Goal: Task Accomplishment & Management: Complete application form

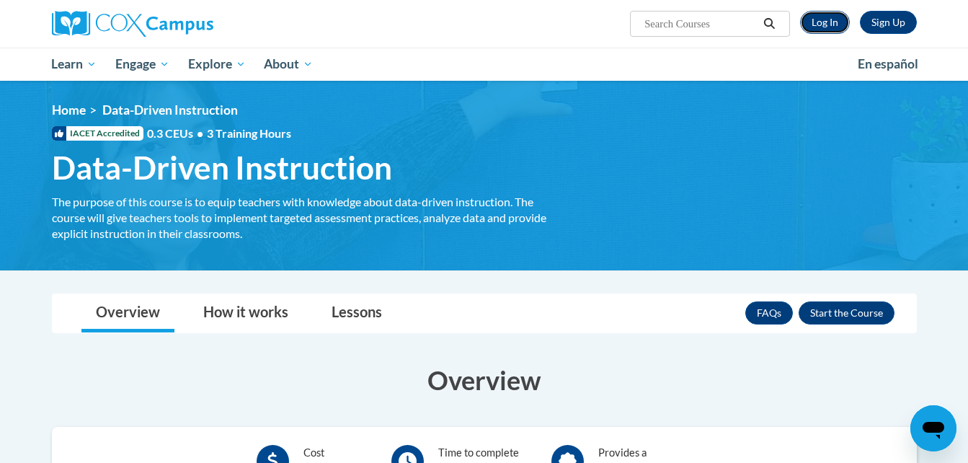
click at [820, 23] on link "Log In" at bounding box center [825, 22] width 50 height 23
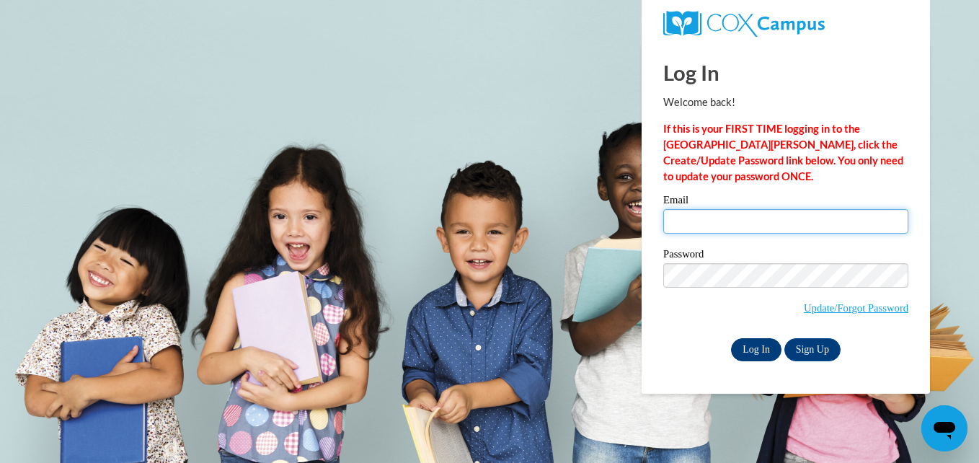
type input "deandriaharlan@gmail.com"
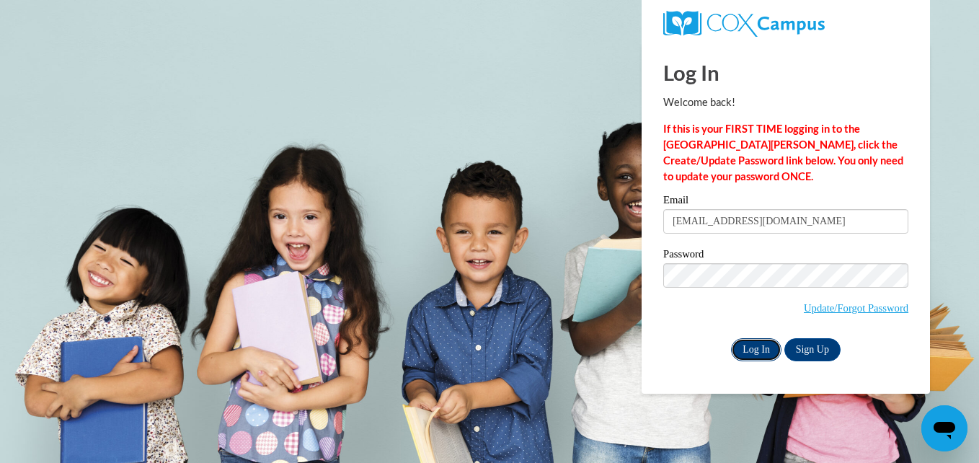
click at [746, 347] on input "Log In" at bounding box center [756, 349] width 50 height 23
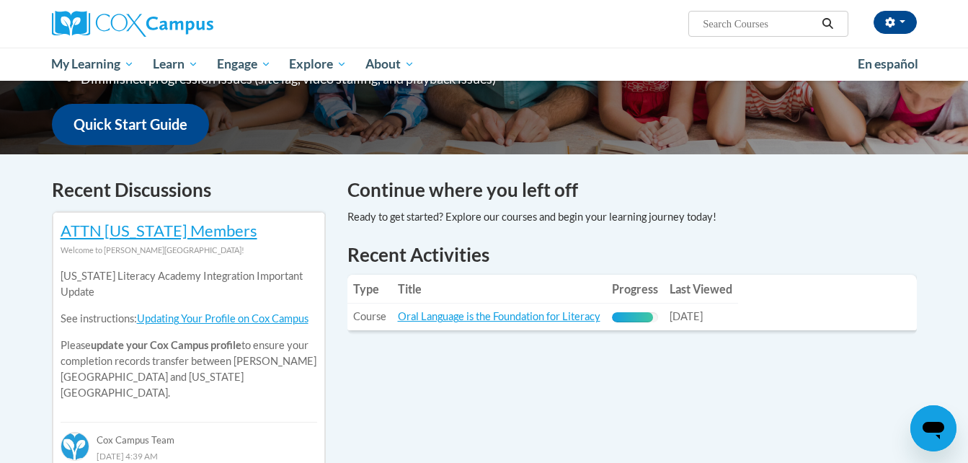
scroll to position [333, 0]
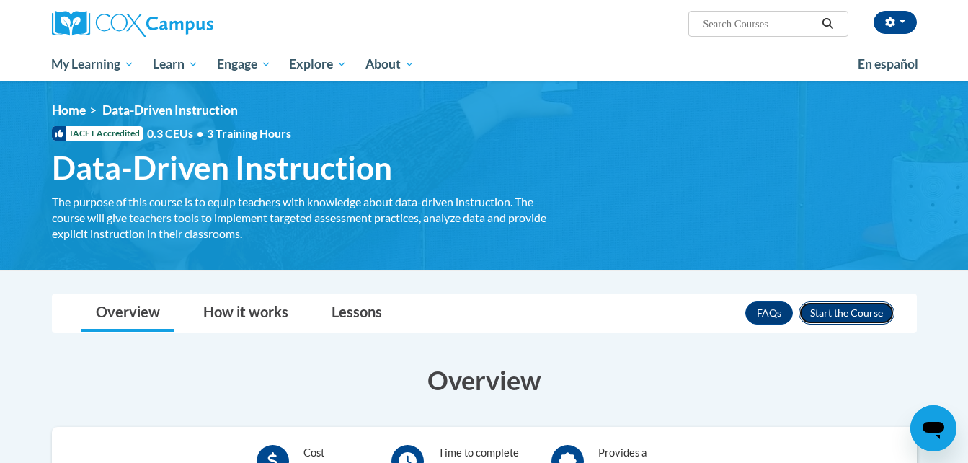
click at [842, 311] on button "Enroll" at bounding box center [847, 312] width 96 height 23
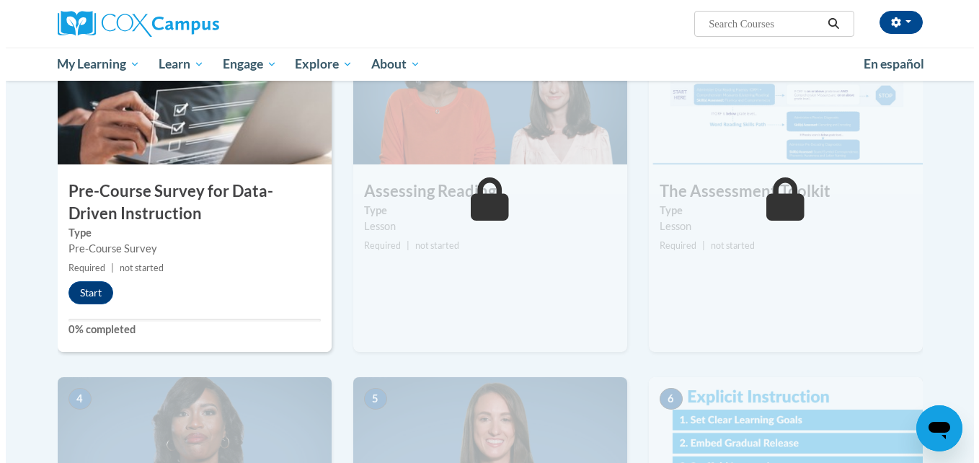
scroll to position [293, 0]
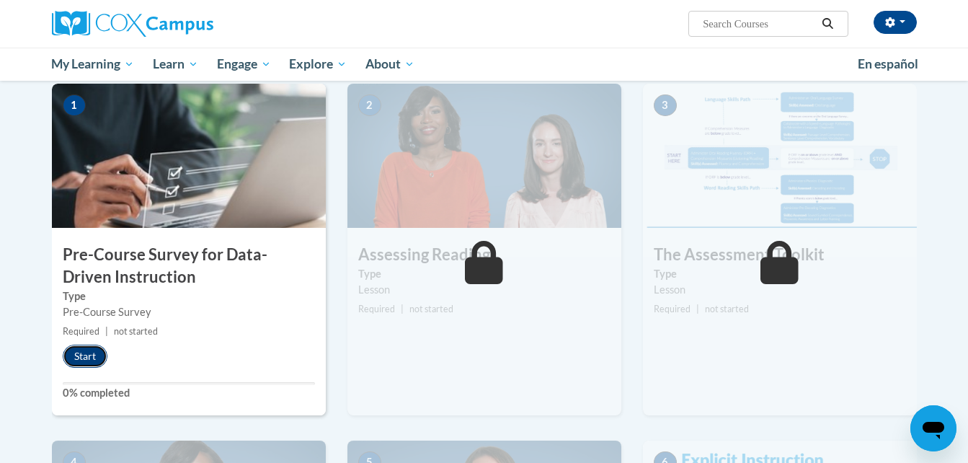
click at [89, 358] on button "Start" at bounding box center [85, 356] width 45 height 23
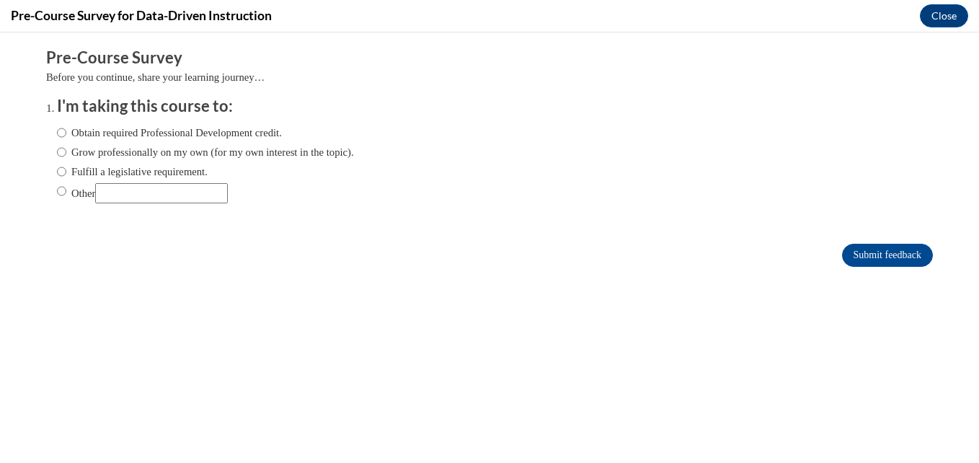
scroll to position [0, 0]
click at [57, 131] on input "Obtain required Professional Development credit." at bounding box center [61, 133] width 9 height 16
radio input "true"
click at [859, 254] on input "Submit feedback" at bounding box center [887, 255] width 91 height 23
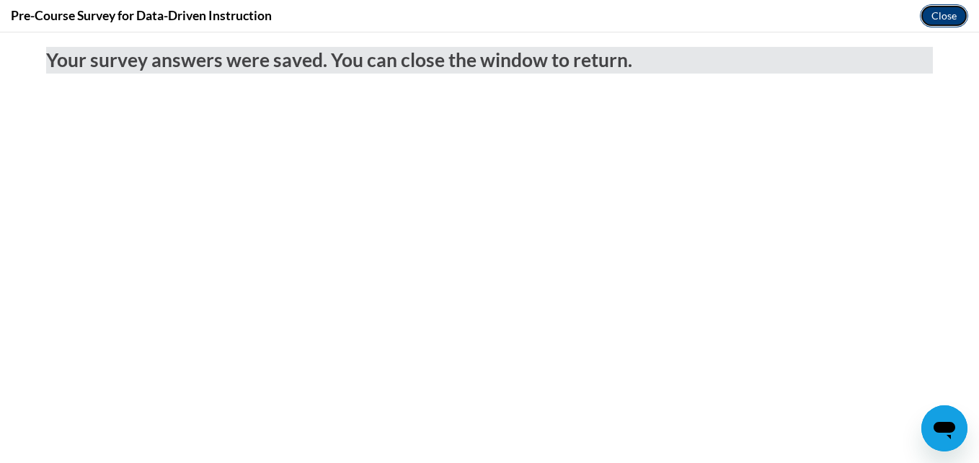
click at [934, 14] on button "Close" at bounding box center [944, 15] width 48 height 23
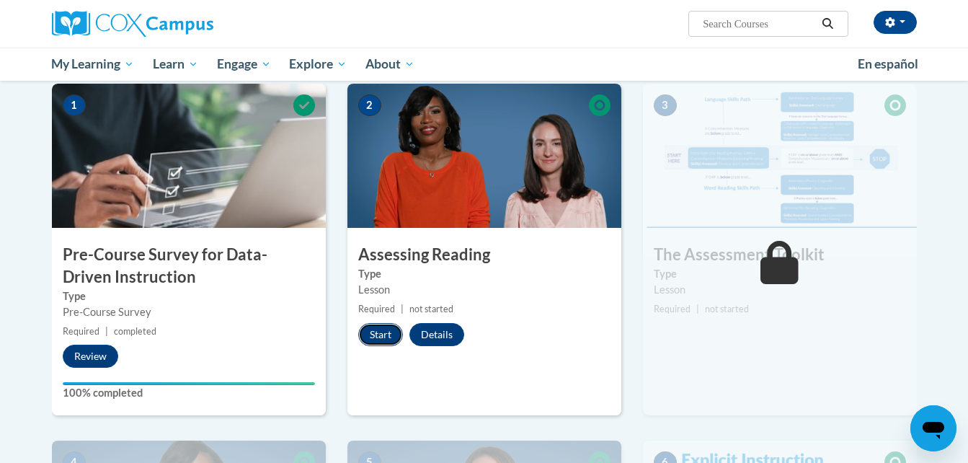
click at [384, 334] on button "Start" at bounding box center [380, 334] width 45 height 23
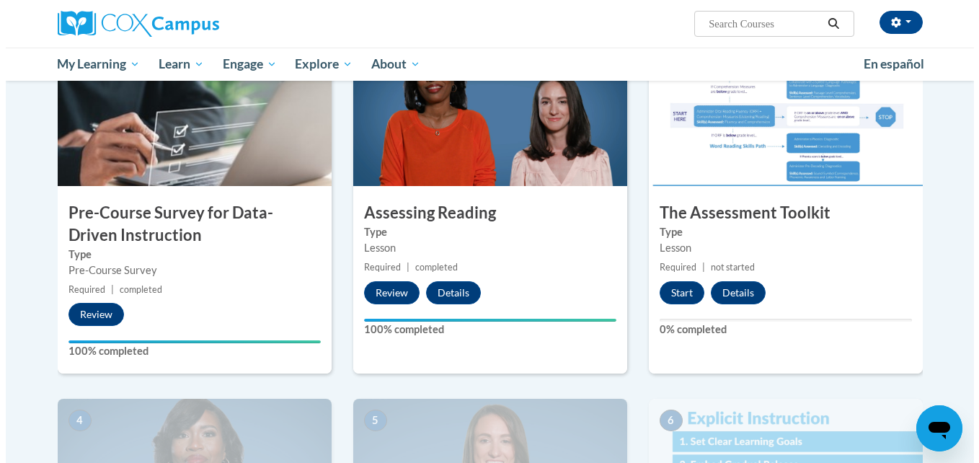
scroll to position [351, 0]
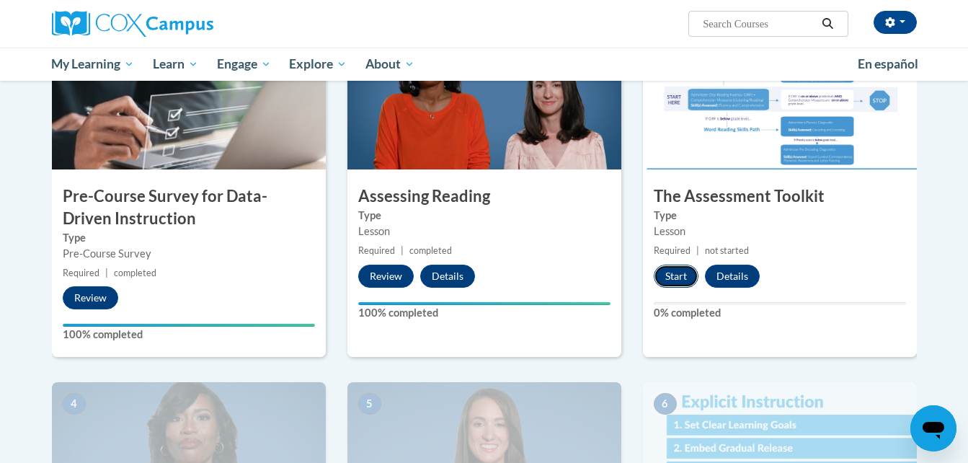
click at [678, 276] on button "Start" at bounding box center [676, 276] width 45 height 23
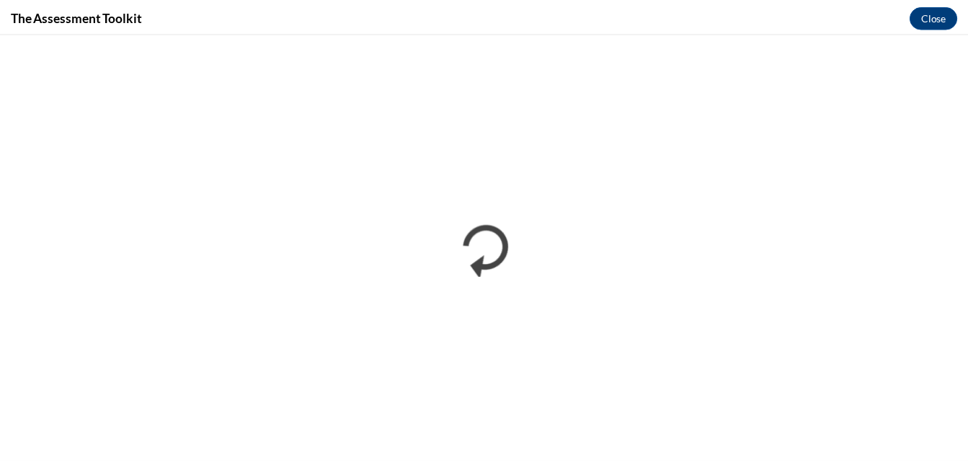
scroll to position [0, 0]
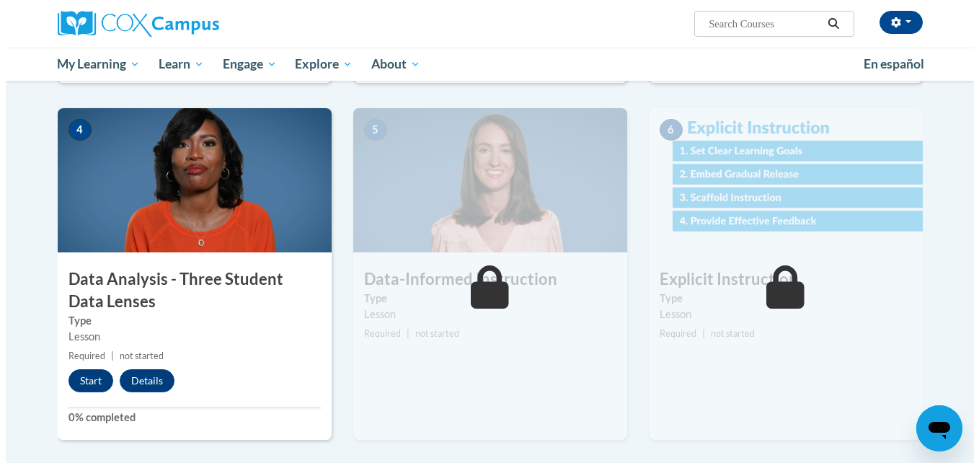
scroll to position [617, 0]
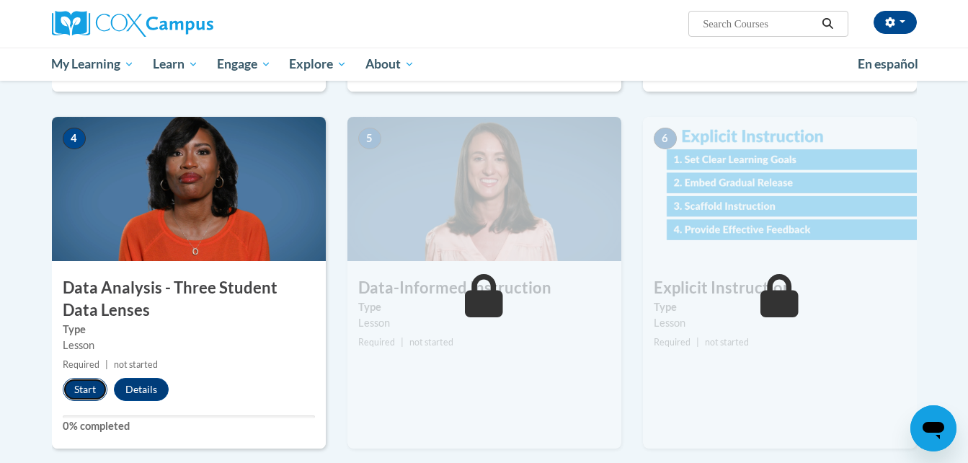
click at [85, 395] on button "Start" at bounding box center [85, 389] width 45 height 23
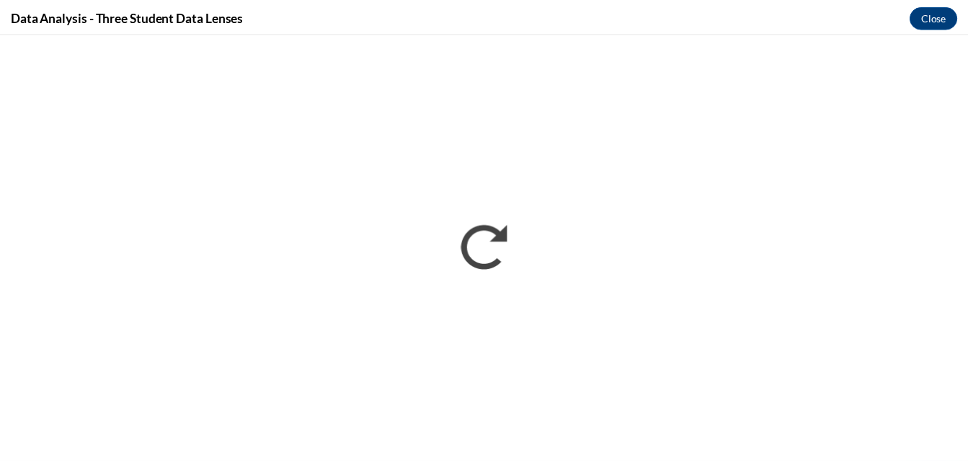
scroll to position [0, 0]
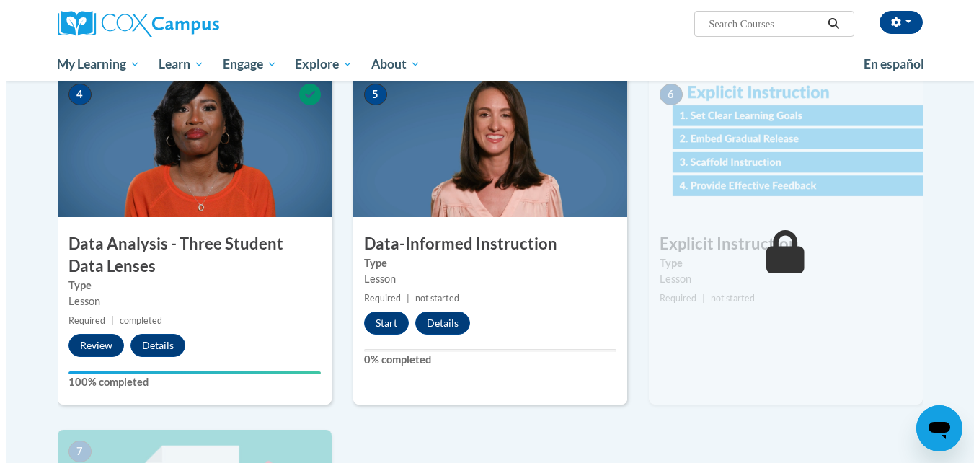
scroll to position [663, 0]
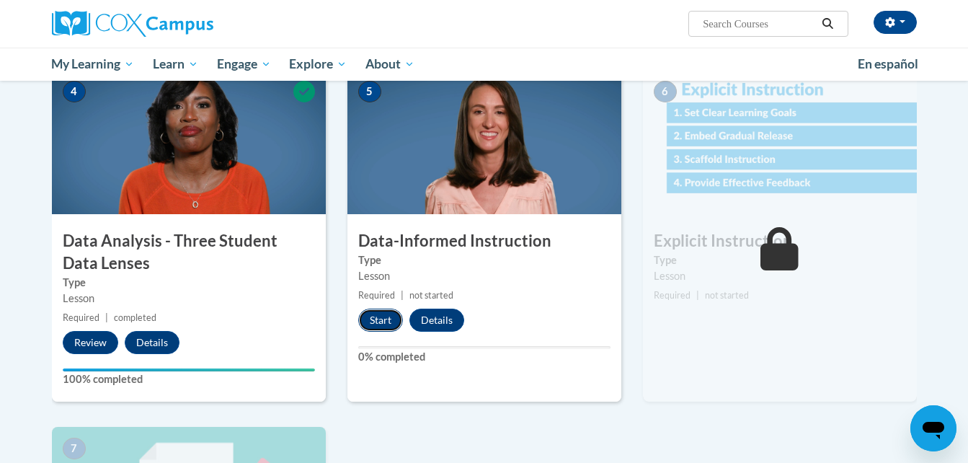
click at [381, 323] on button "Start" at bounding box center [380, 320] width 45 height 23
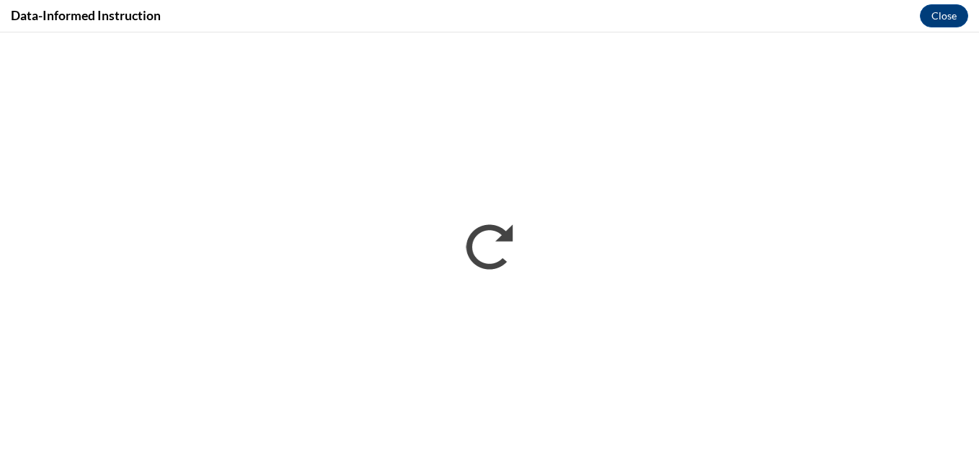
scroll to position [0, 0]
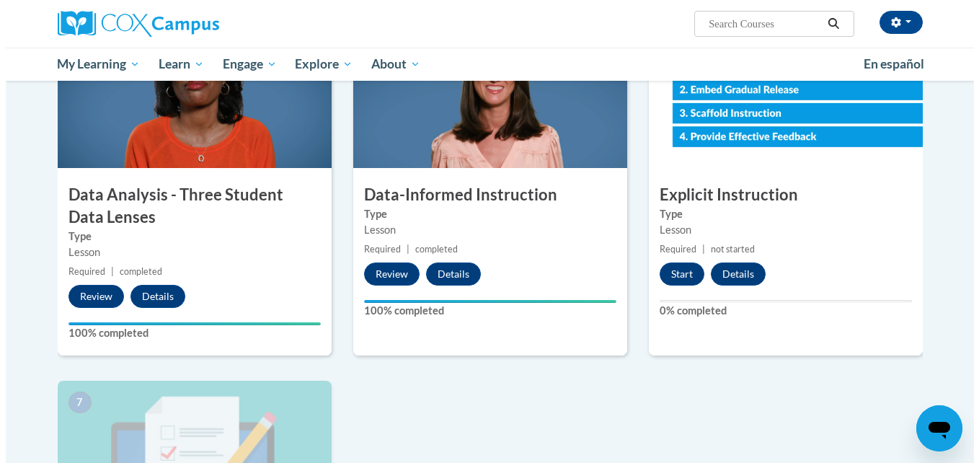
scroll to position [666, 0]
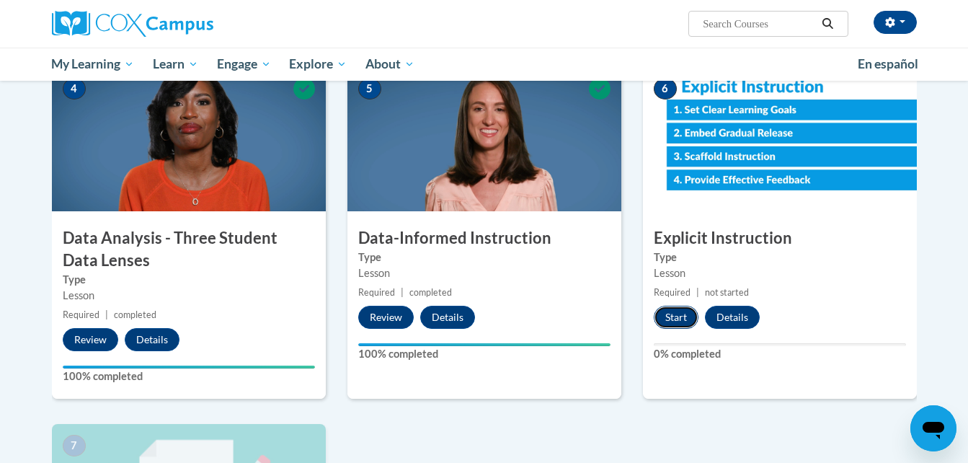
click at [673, 321] on button "Start" at bounding box center [676, 317] width 45 height 23
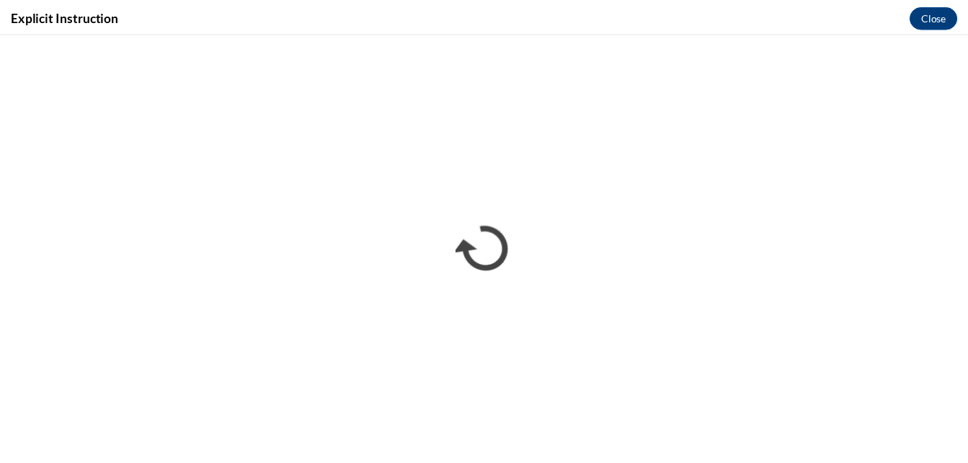
scroll to position [0, 0]
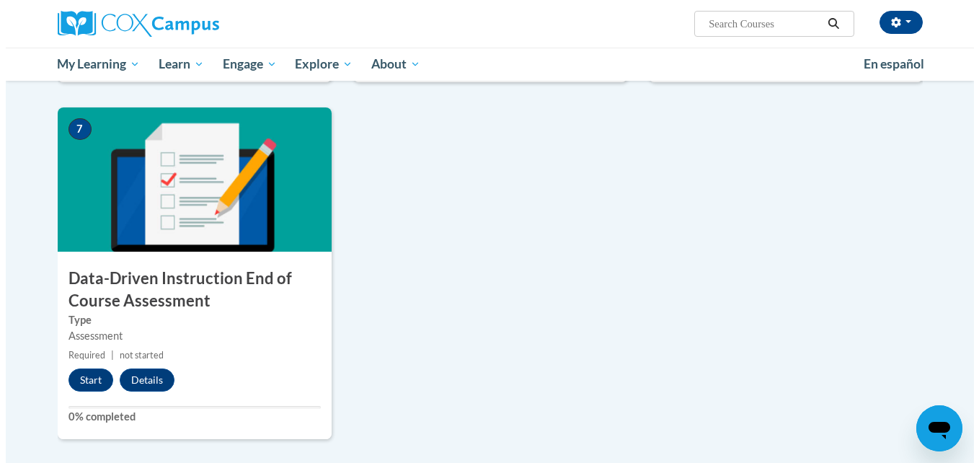
scroll to position [1010, 0]
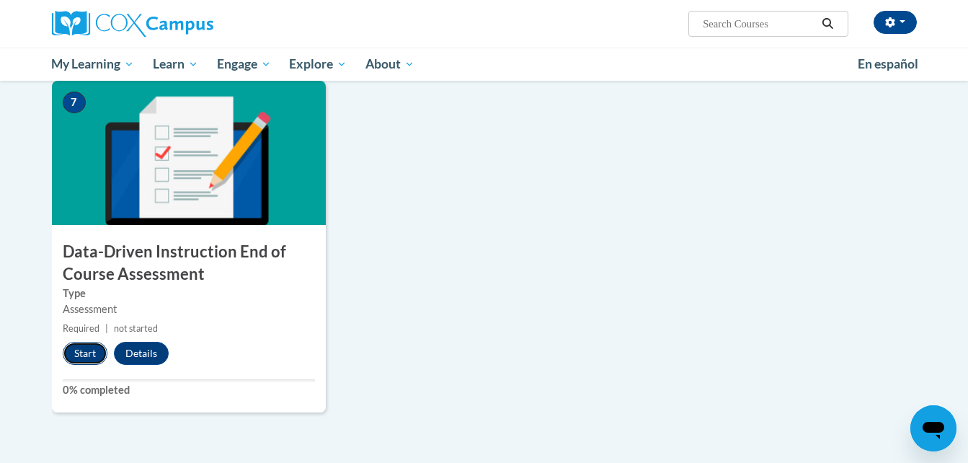
click at [86, 356] on button "Start" at bounding box center [85, 353] width 45 height 23
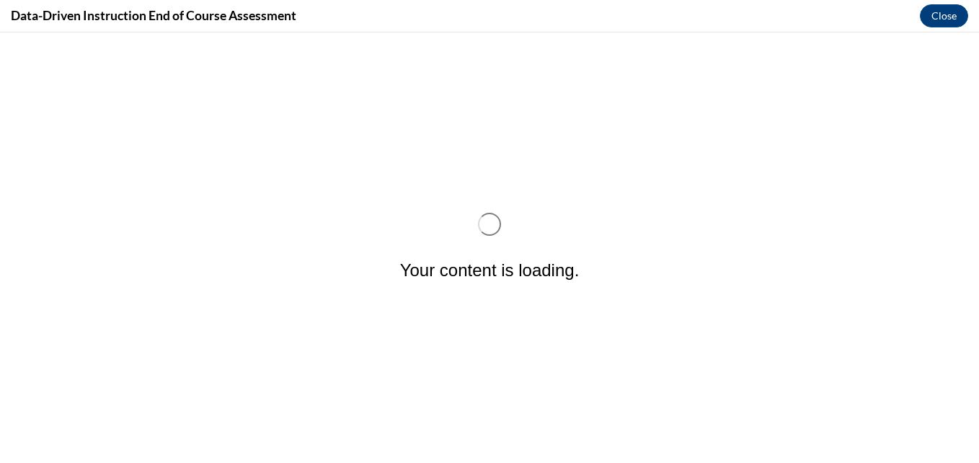
scroll to position [0, 0]
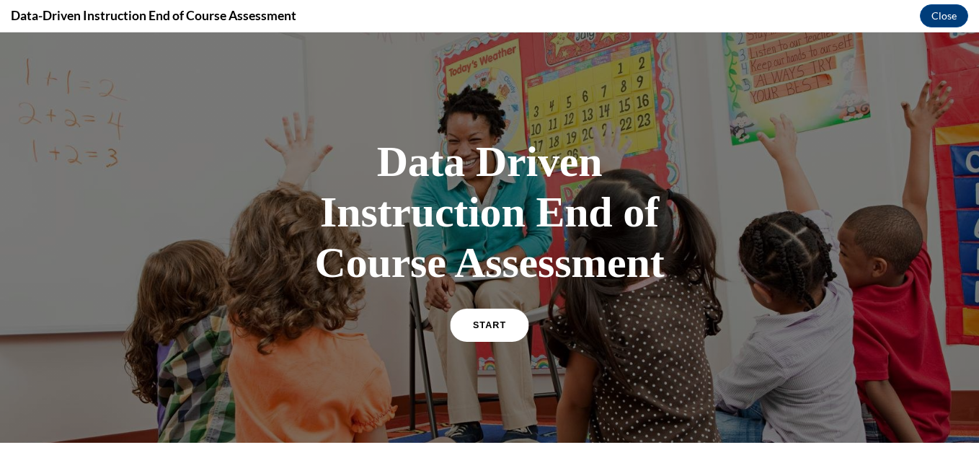
click at [475, 331] on link "START" at bounding box center [489, 325] width 79 height 33
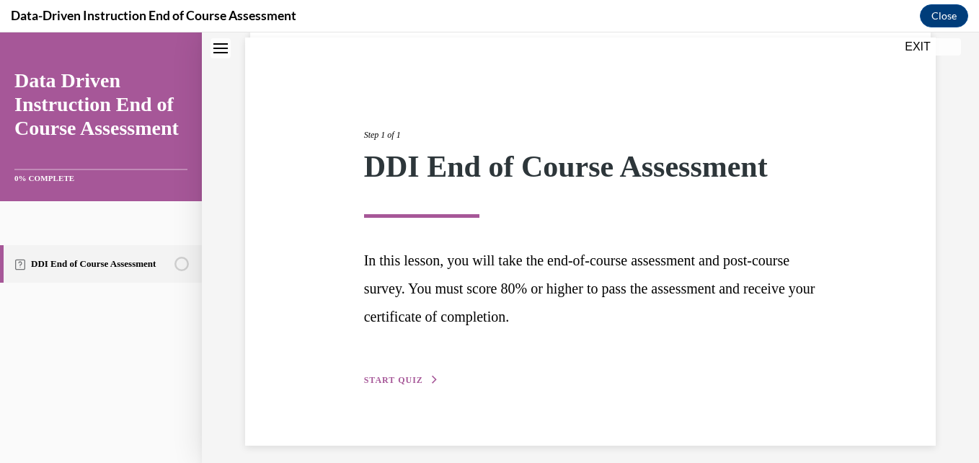
scroll to position [117, 0]
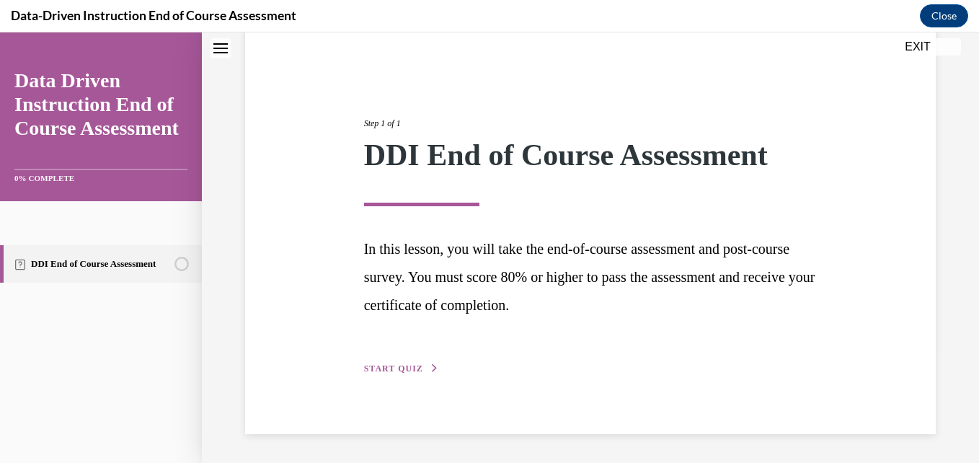
click at [416, 369] on span "START QUIZ" at bounding box center [393, 368] width 59 height 10
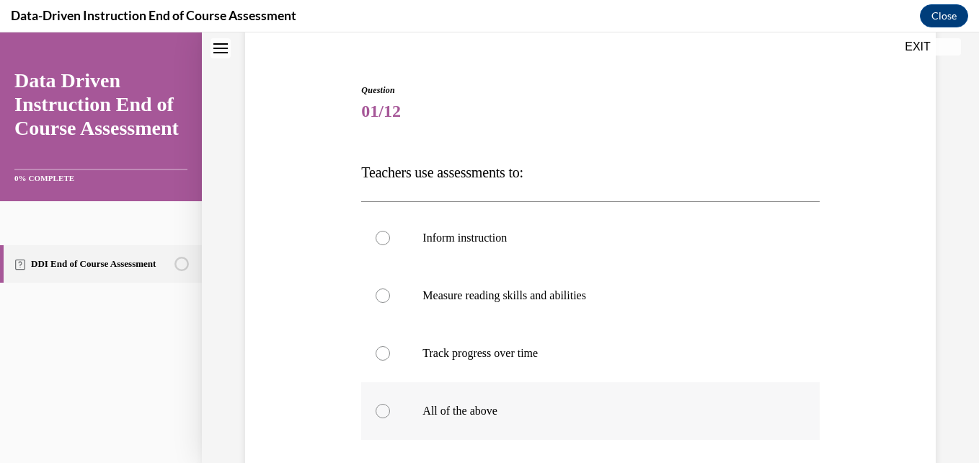
click at [381, 408] on div at bounding box center [383, 411] width 14 height 14
click at [381, 408] on input "All of the above" at bounding box center [383, 411] width 14 height 14
radio input "true"
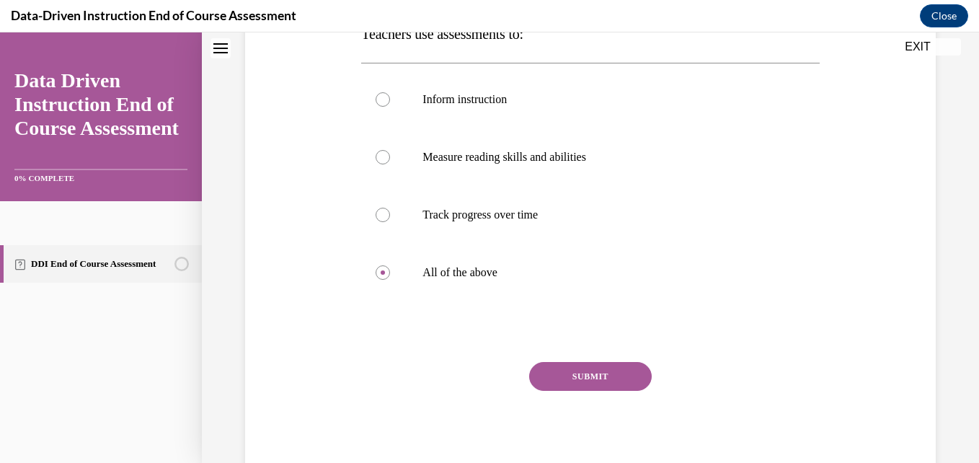
scroll to position [256, 0]
click at [600, 376] on button "SUBMIT" at bounding box center [590, 375] width 123 height 29
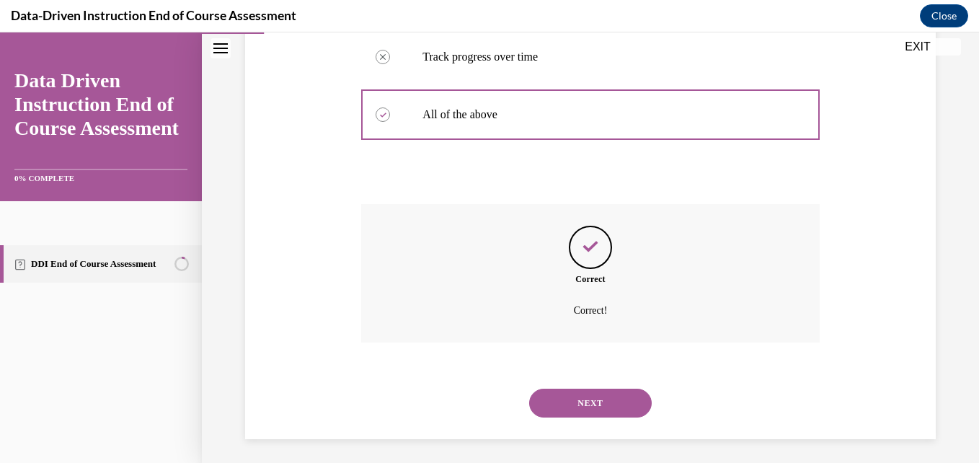
scroll to position [418, 0]
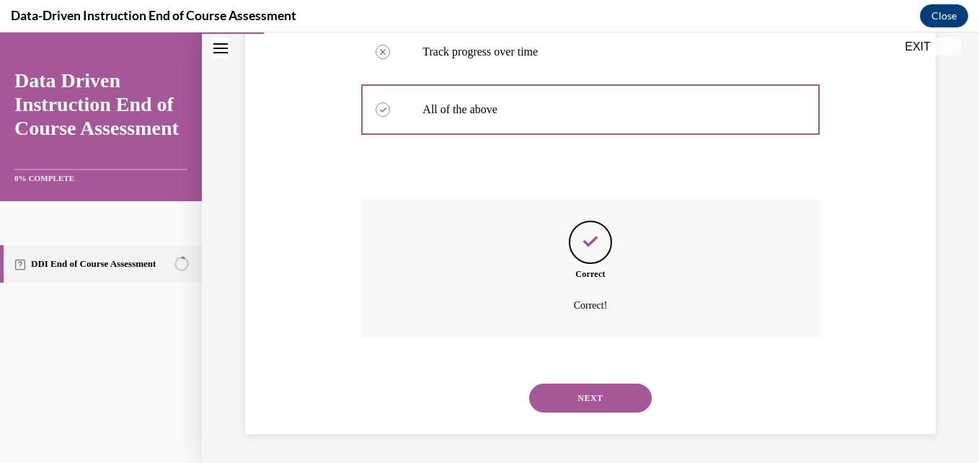
click at [600, 376] on div "NEXT" at bounding box center [590, 398] width 458 height 58
click at [599, 401] on button "NEXT" at bounding box center [590, 398] width 123 height 29
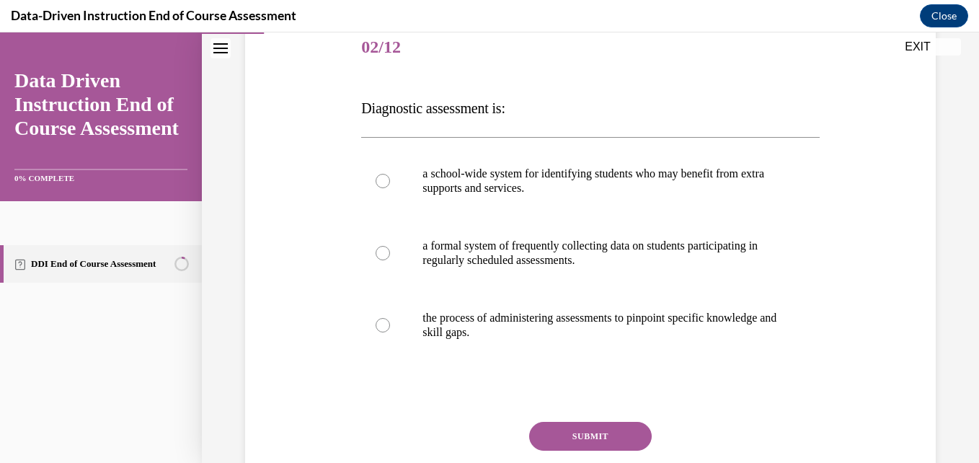
scroll to position [187, 0]
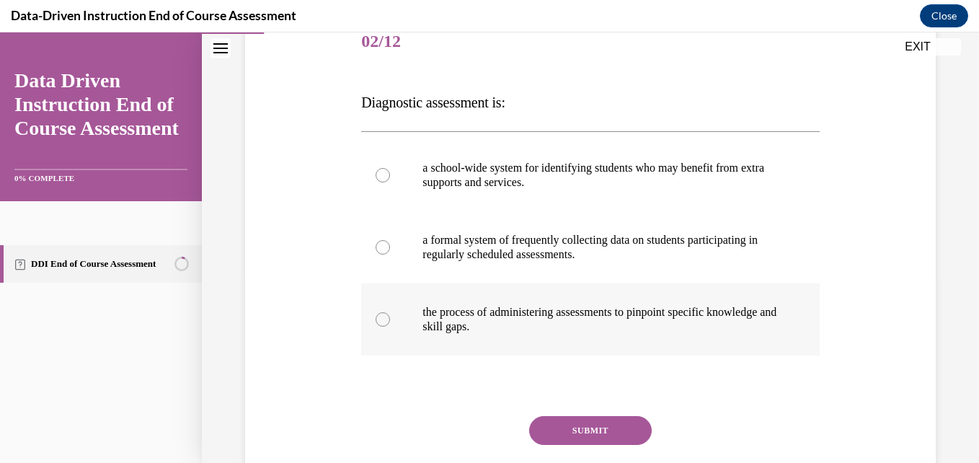
click at [384, 317] on div at bounding box center [383, 319] width 14 height 14
click at [384, 317] on input "the process of administering assessments to pinpoint specific knowledge and ski…" at bounding box center [383, 319] width 14 height 14
radio input "true"
click at [582, 431] on button "SUBMIT" at bounding box center [590, 430] width 123 height 29
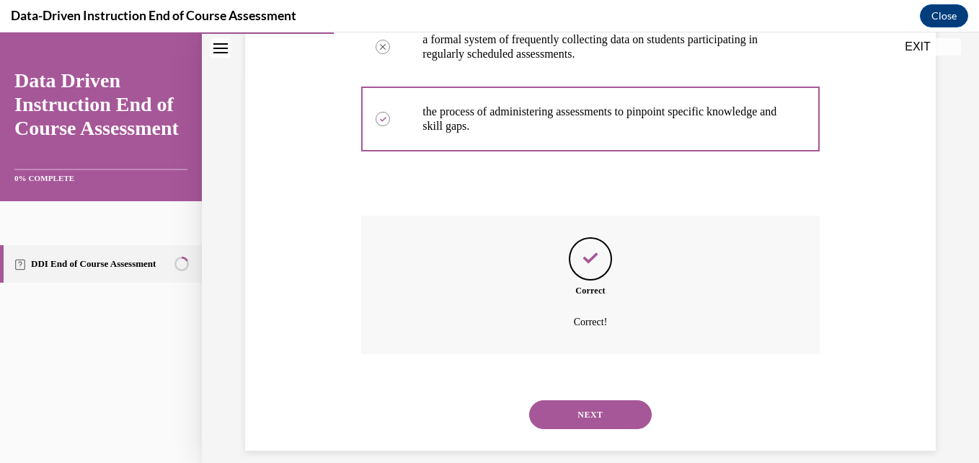
scroll to position [394, 0]
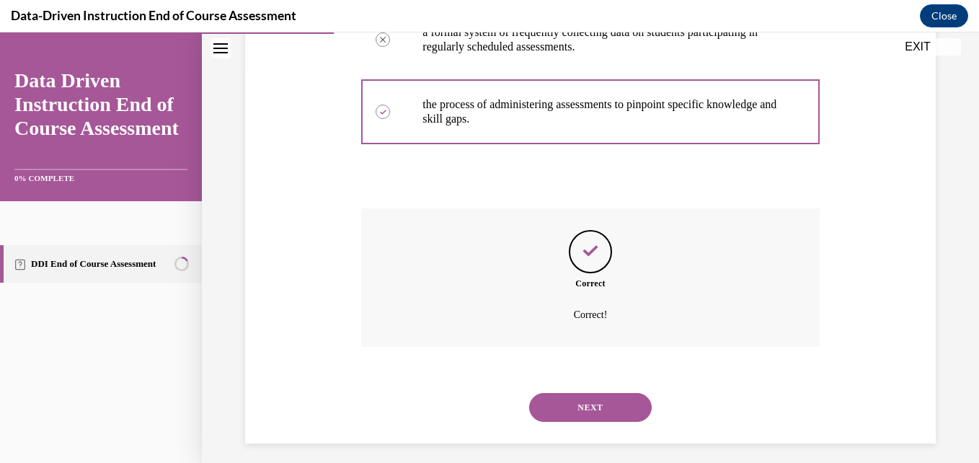
click at [583, 403] on button "NEXT" at bounding box center [590, 407] width 123 height 29
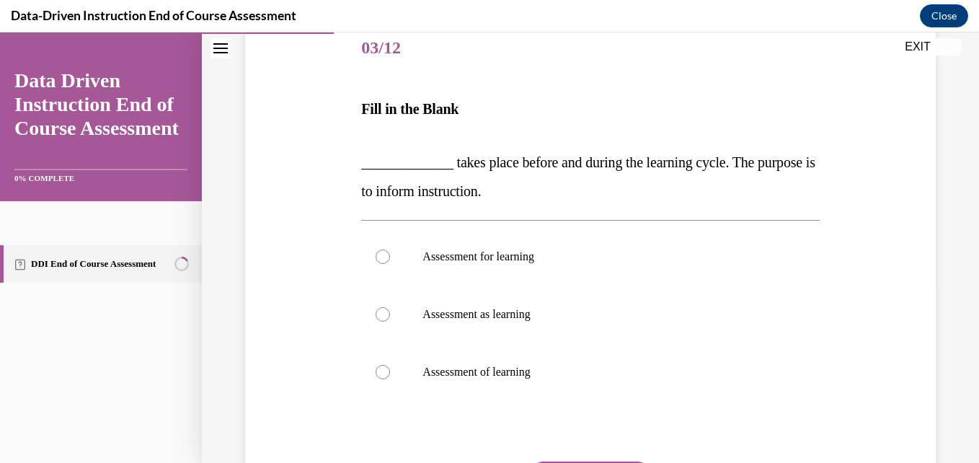
scroll to position [186, 0]
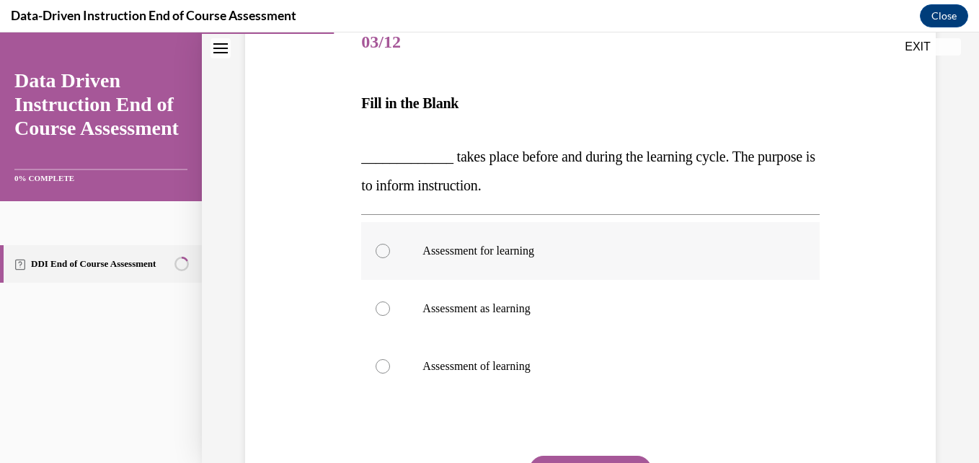
click at [384, 251] on div at bounding box center [383, 251] width 14 height 14
click at [384, 251] on input "Assessment for learning" at bounding box center [383, 251] width 14 height 14
radio input "true"
click at [581, 459] on button "SUBMIT" at bounding box center [590, 470] width 123 height 29
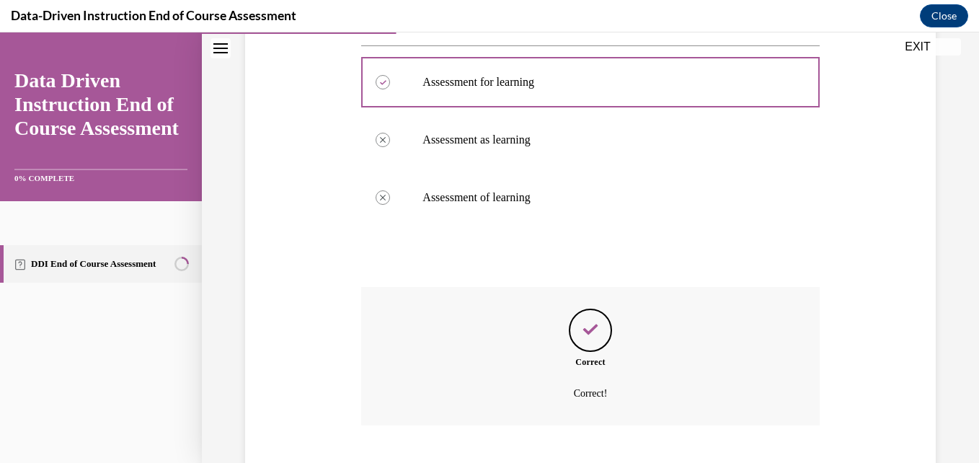
scroll to position [443, 0]
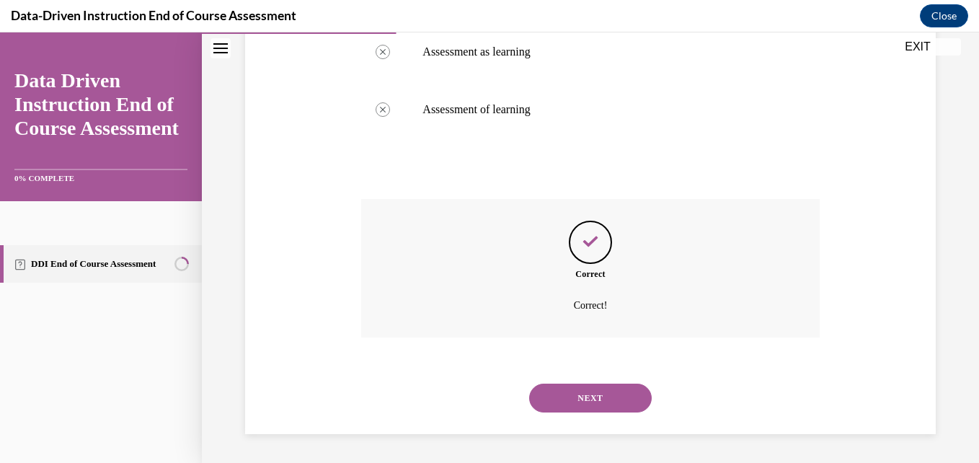
click at [575, 406] on button "NEXT" at bounding box center [590, 398] width 123 height 29
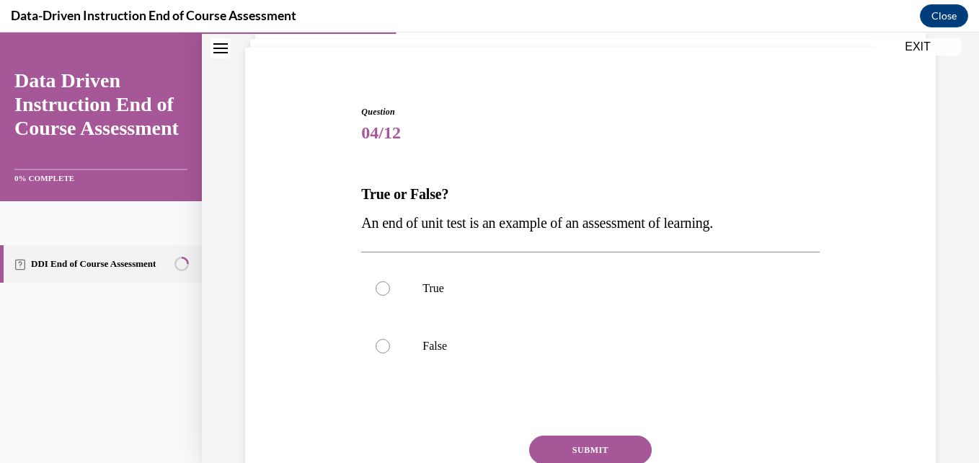
scroll to position [103, 0]
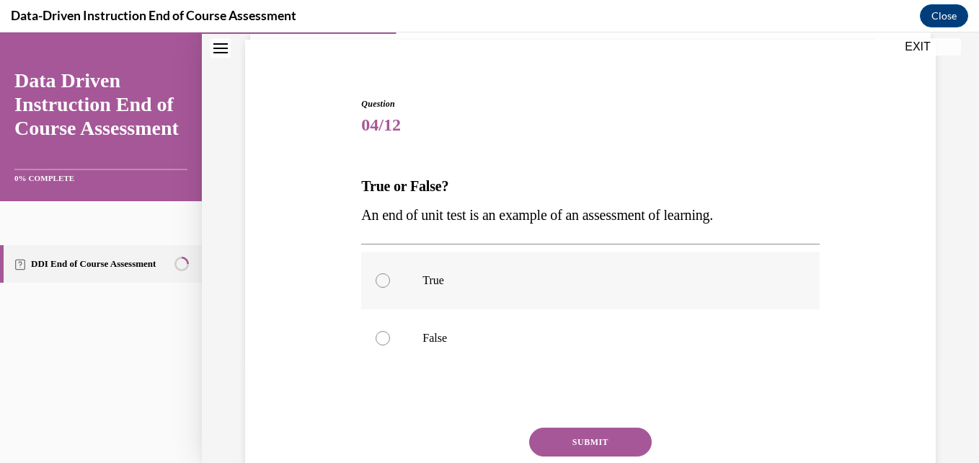
click at [381, 285] on div at bounding box center [383, 280] width 14 height 14
click at [381, 285] on input "True" at bounding box center [383, 280] width 14 height 14
radio input "true"
click at [590, 436] on button "SUBMIT" at bounding box center [590, 442] width 123 height 29
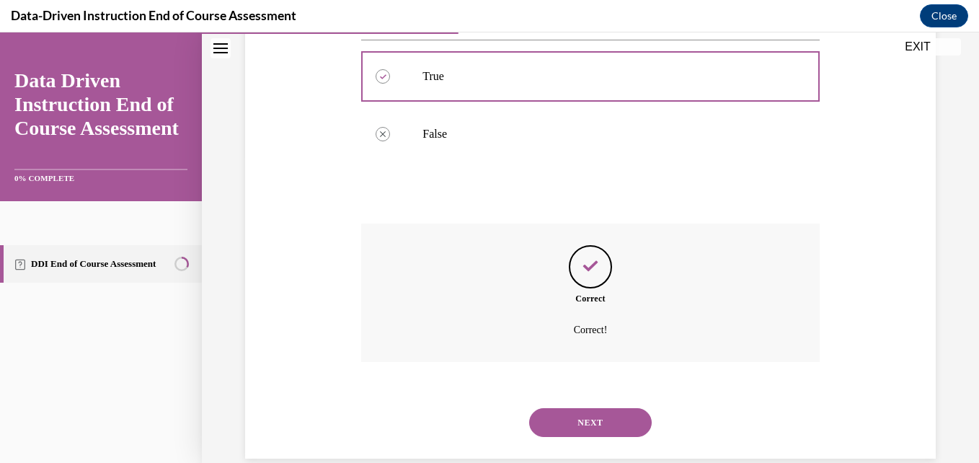
scroll to position [332, 0]
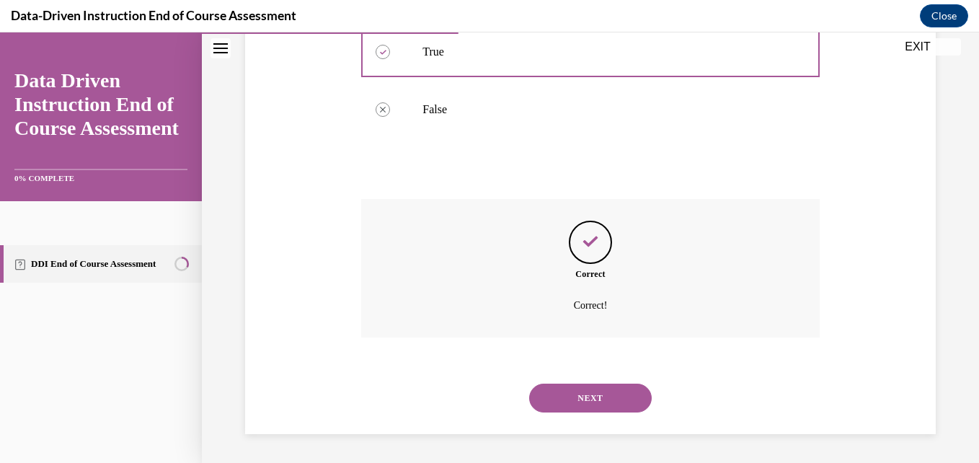
click at [589, 399] on button "NEXT" at bounding box center [590, 398] width 123 height 29
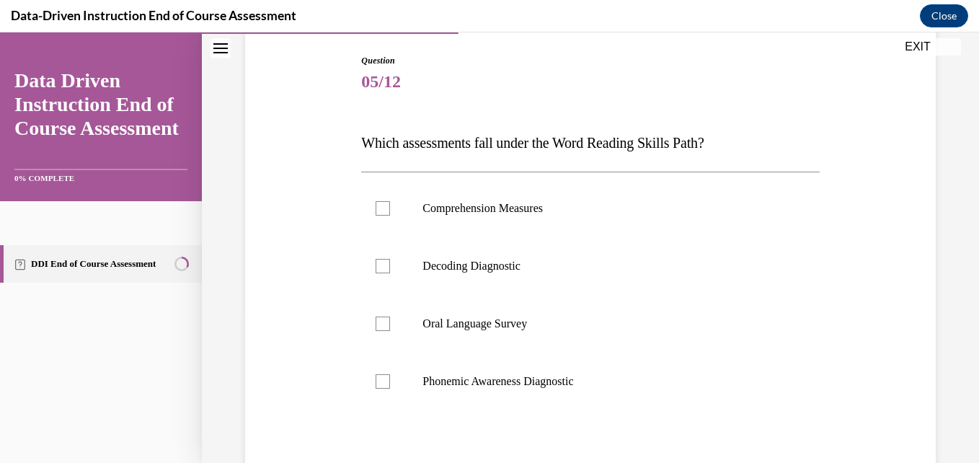
scroll to position [153, 0]
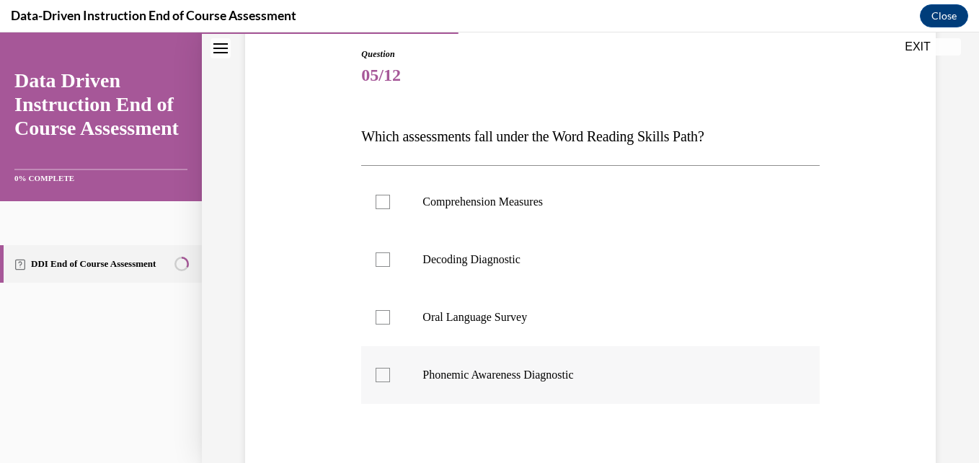
click at [385, 376] on div at bounding box center [383, 375] width 14 height 14
click at [385, 376] on input "Phonemic Awareness Diagnostic" at bounding box center [383, 375] width 14 height 14
checkbox input "true"
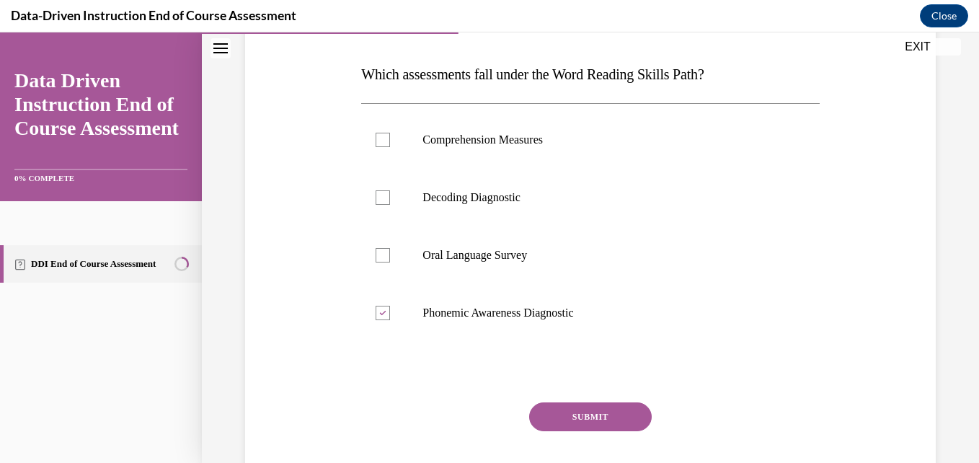
scroll to position [222, 0]
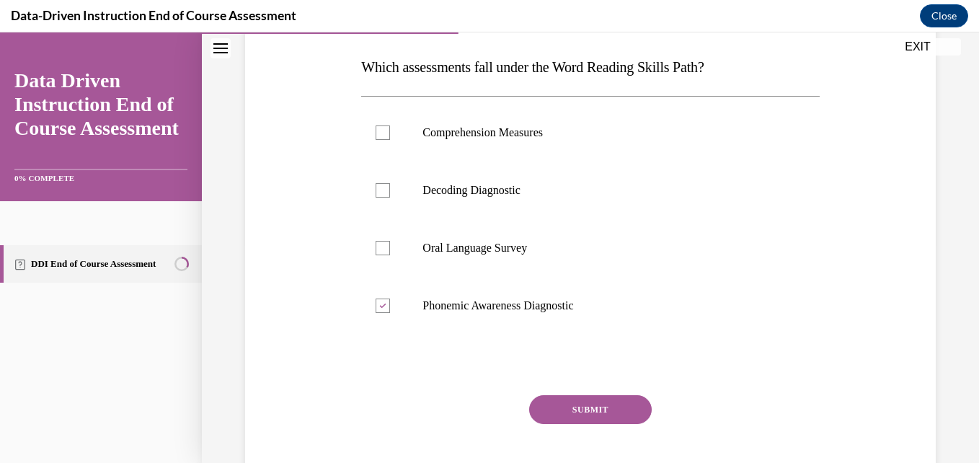
click at [611, 419] on button "SUBMIT" at bounding box center [590, 409] width 123 height 29
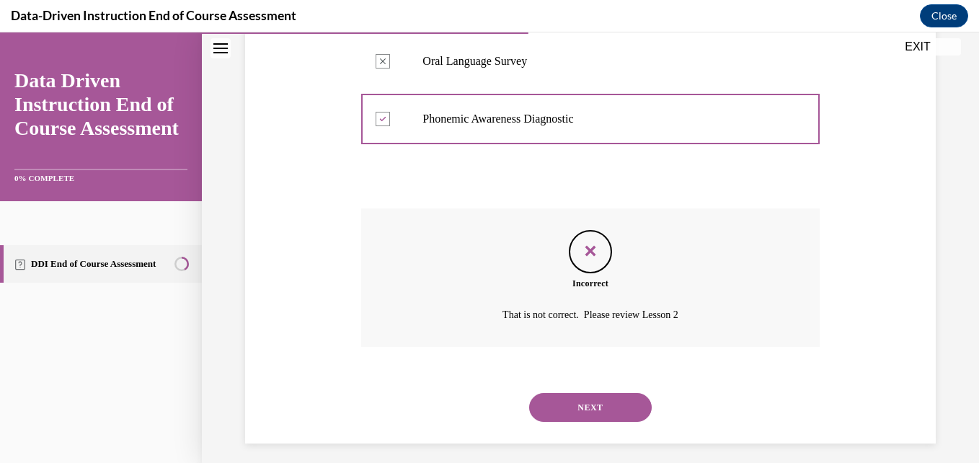
scroll to position [410, 0]
click at [607, 405] on button "NEXT" at bounding box center [590, 406] width 123 height 29
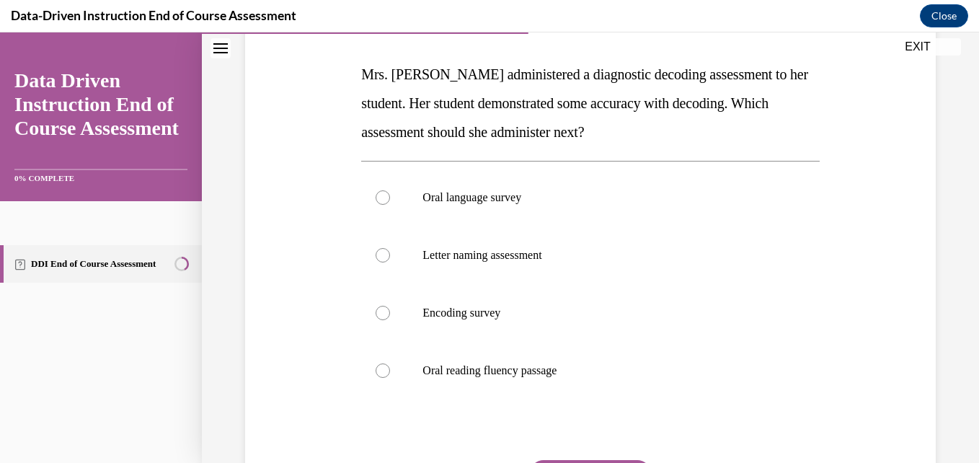
scroll to position [221, 0]
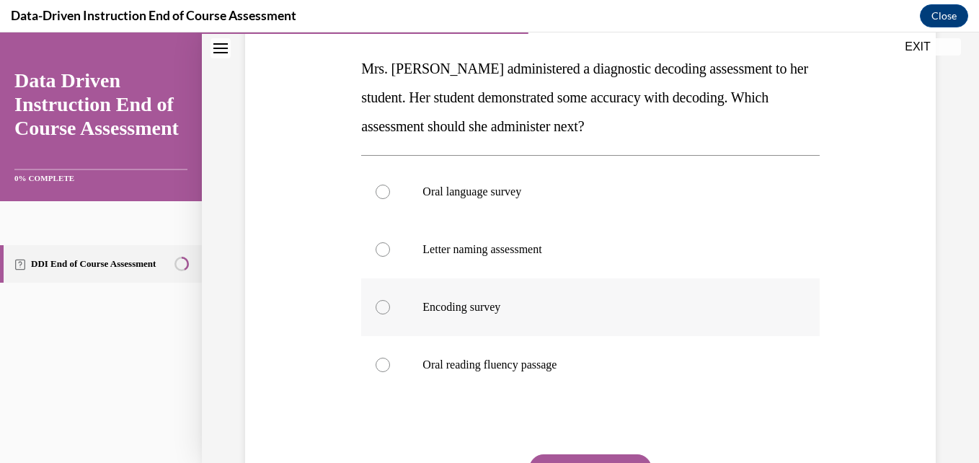
click at [376, 307] on div at bounding box center [383, 307] width 14 height 14
click at [376, 307] on input "Encoding survey" at bounding box center [383, 307] width 14 height 14
radio input "true"
click at [588, 456] on button "SUBMIT" at bounding box center [590, 468] width 123 height 29
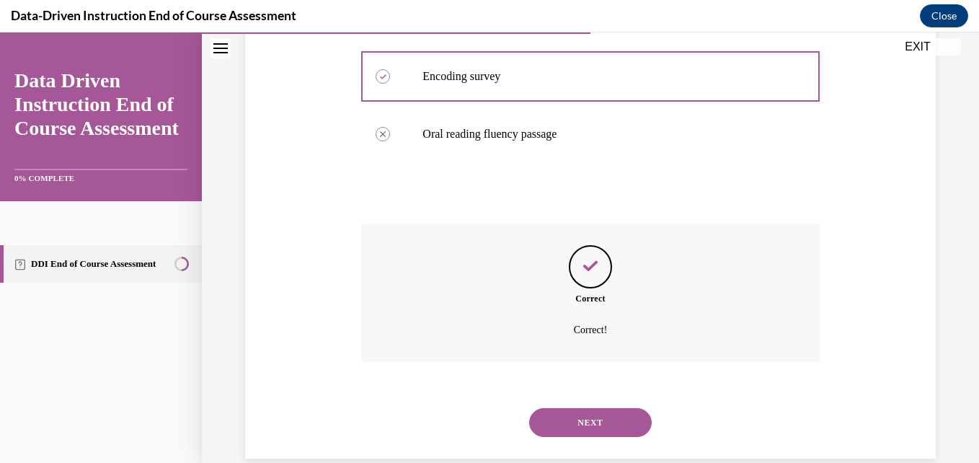
scroll to position [476, 0]
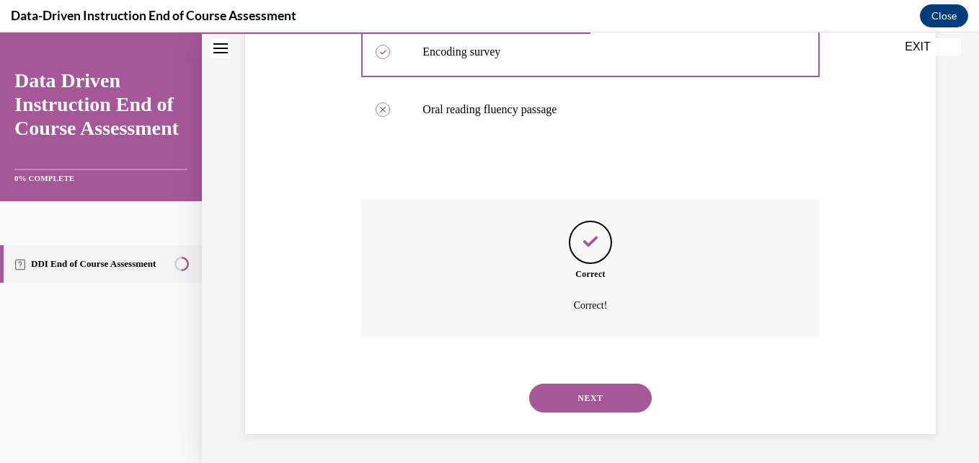
click at [603, 397] on button "NEXT" at bounding box center [590, 398] width 123 height 29
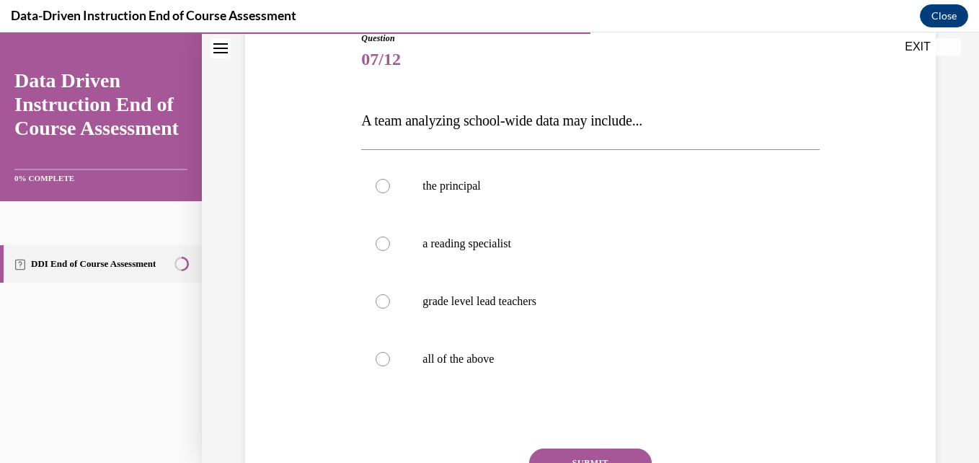
scroll to position [175, 0]
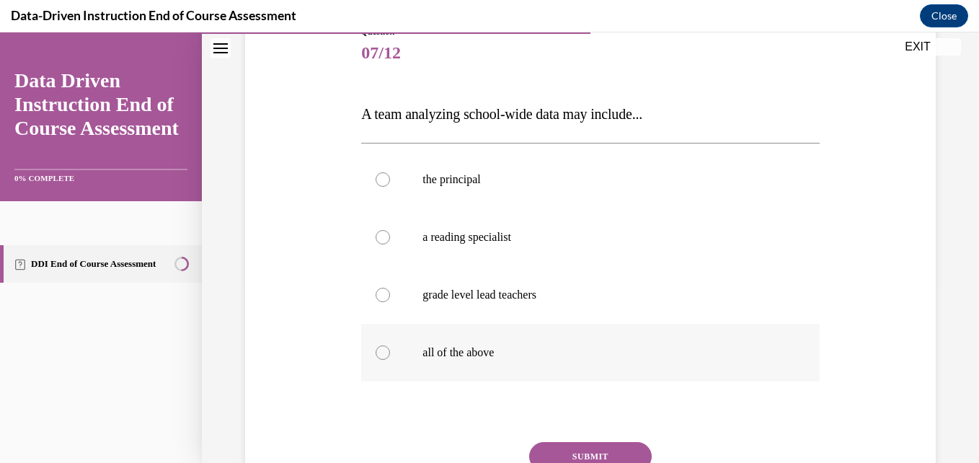
click at [381, 352] on div at bounding box center [383, 352] width 14 height 14
click at [381, 352] on input "all of the above" at bounding box center [383, 352] width 14 height 14
radio input "true"
click at [614, 451] on button "SUBMIT" at bounding box center [590, 456] width 123 height 29
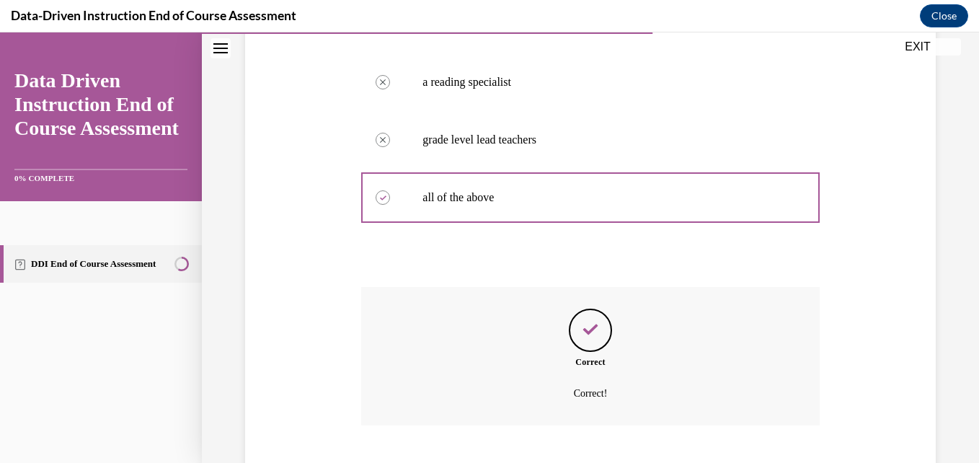
scroll to position [418, 0]
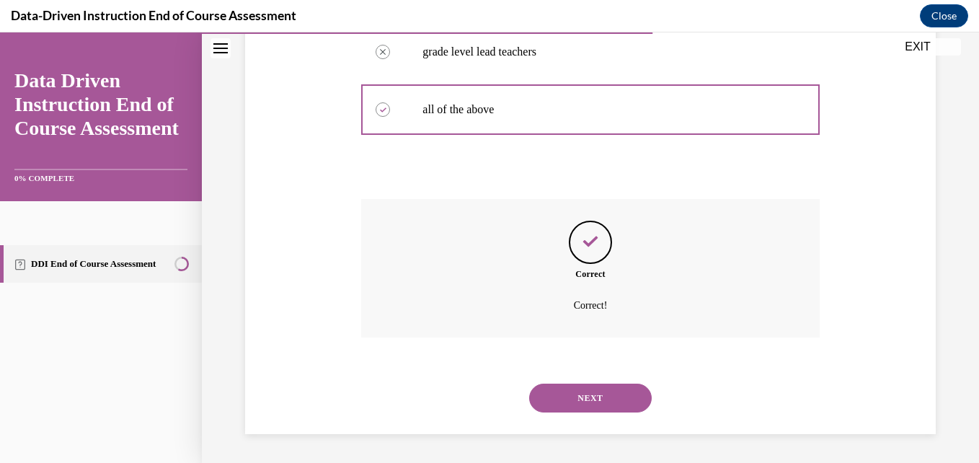
click at [604, 403] on button "NEXT" at bounding box center [590, 398] width 123 height 29
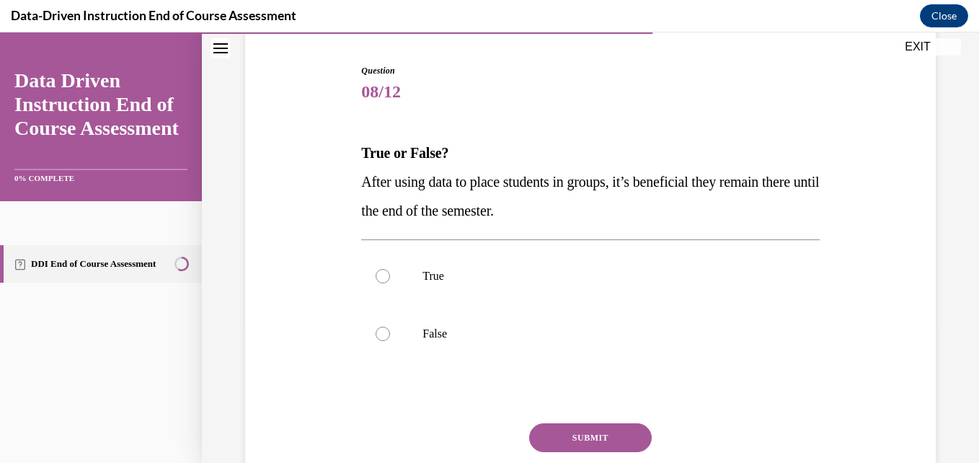
scroll to position [142, 0]
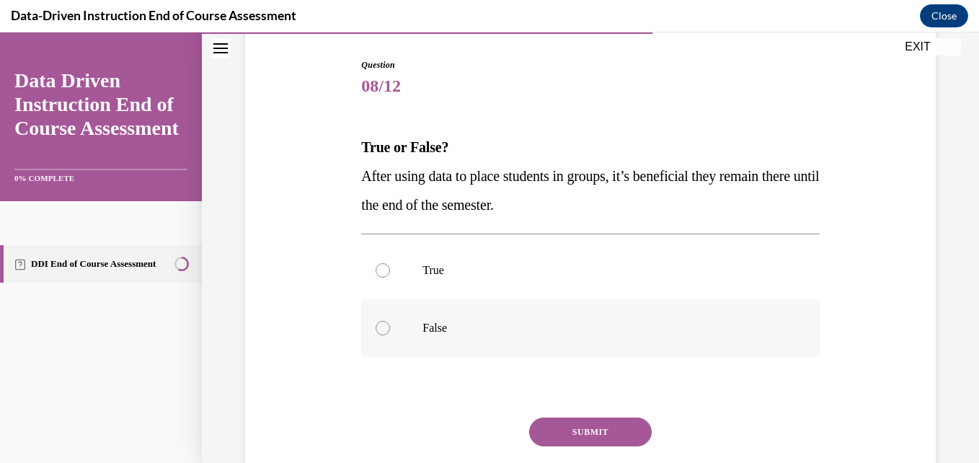
click at [382, 330] on div at bounding box center [383, 328] width 14 height 14
click at [382, 330] on input "False" at bounding box center [383, 328] width 14 height 14
radio input "true"
click at [593, 428] on button "SUBMIT" at bounding box center [590, 432] width 123 height 29
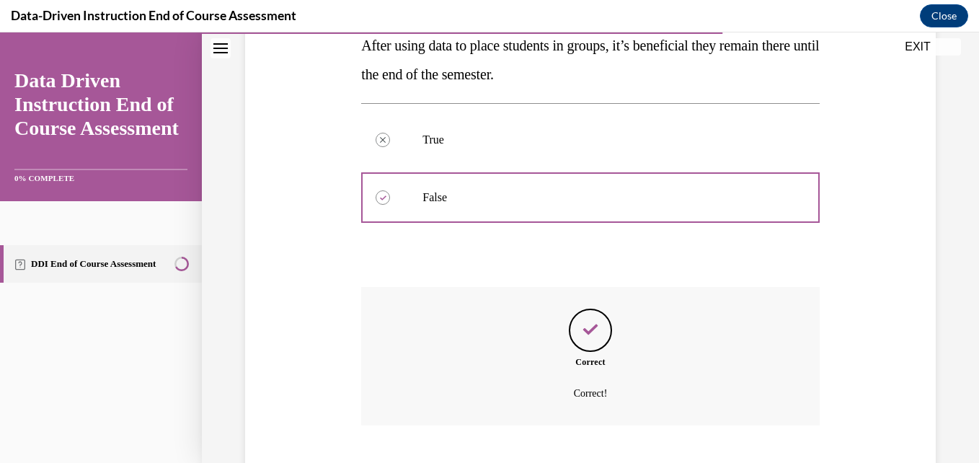
scroll to position [361, 0]
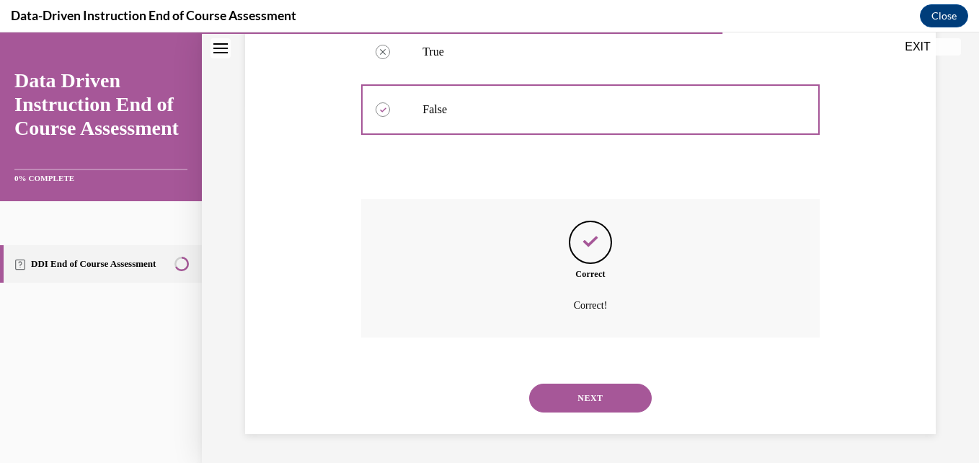
click at [610, 400] on button "NEXT" at bounding box center [590, 398] width 123 height 29
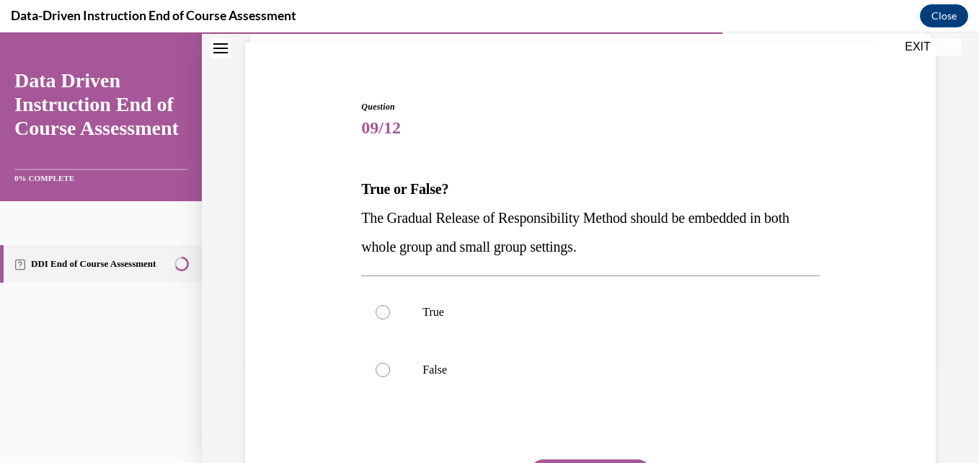
scroll to position [102, 0]
click at [384, 312] on div at bounding box center [383, 311] width 14 height 14
click at [384, 312] on input "True" at bounding box center [383, 311] width 14 height 14
radio input "true"
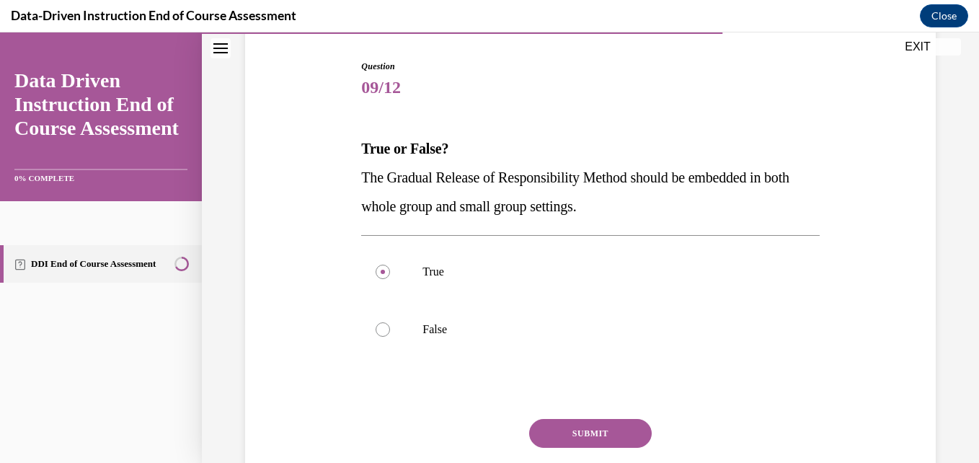
scroll to position [144, 0]
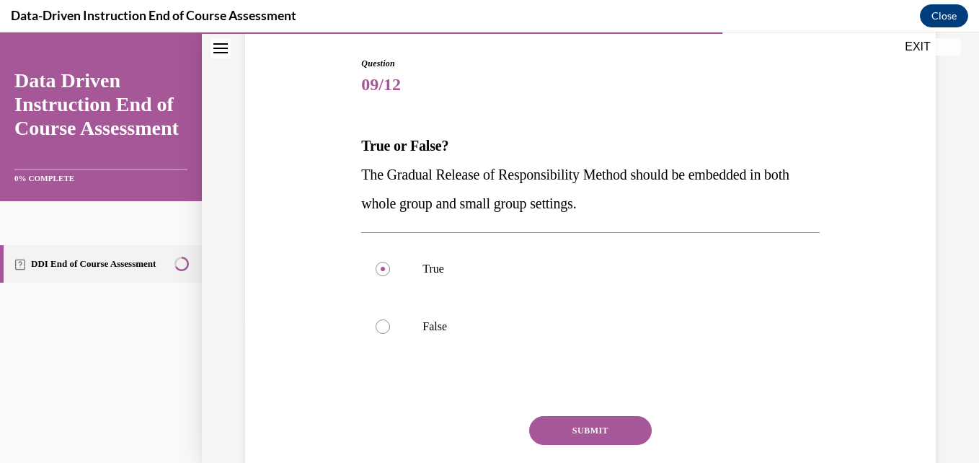
click at [600, 431] on button "SUBMIT" at bounding box center [590, 430] width 123 height 29
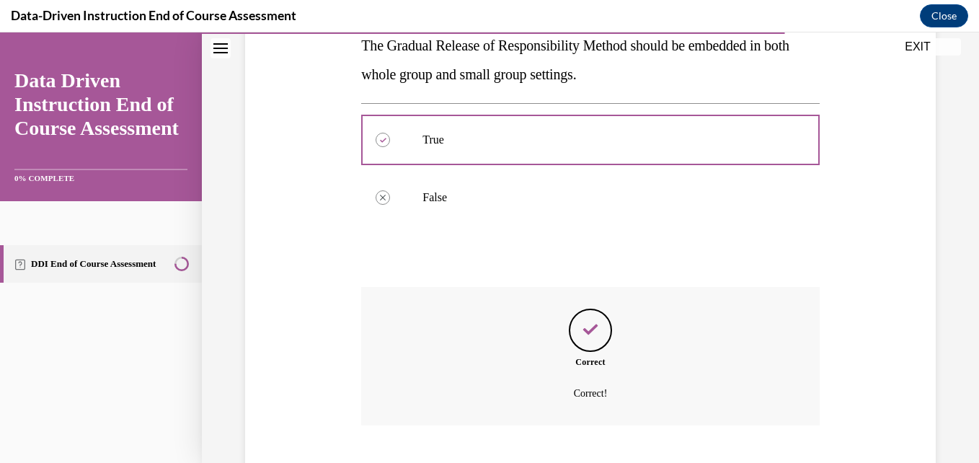
scroll to position [361, 0]
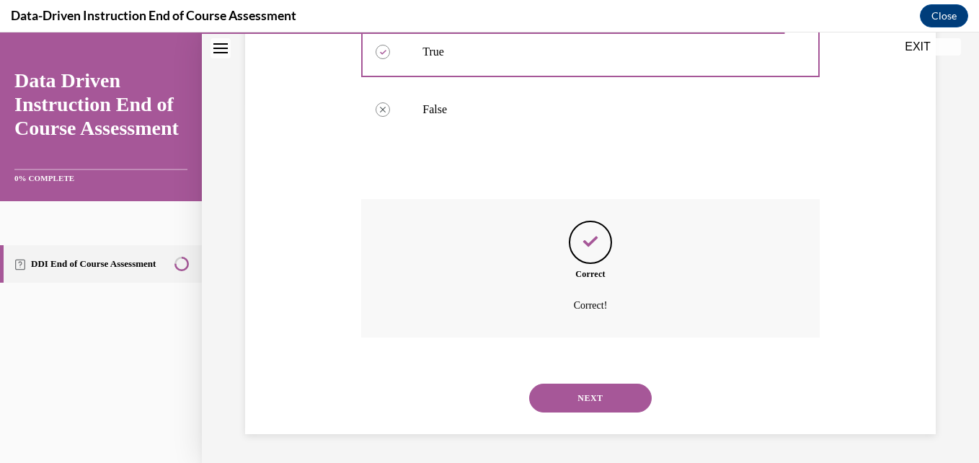
click at [599, 402] on button "NEXT" at bounding box center [590, 398] width 123 height 29
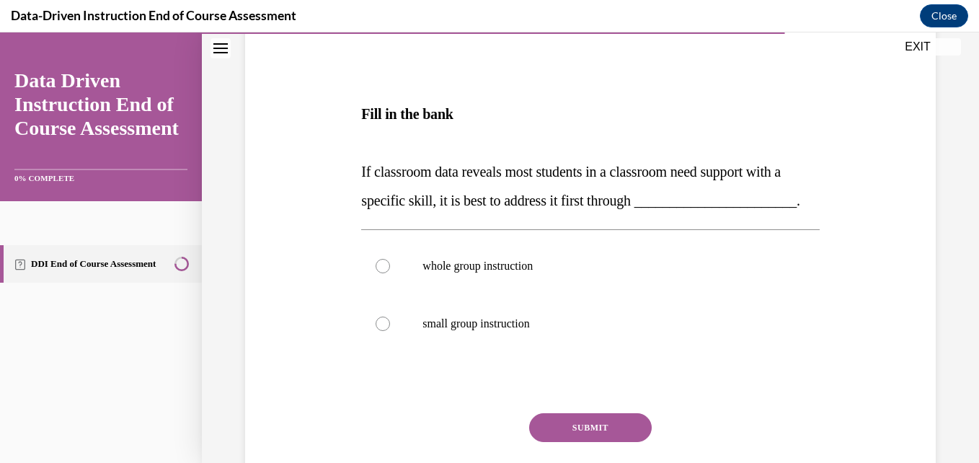
scroll to position [203, 0]
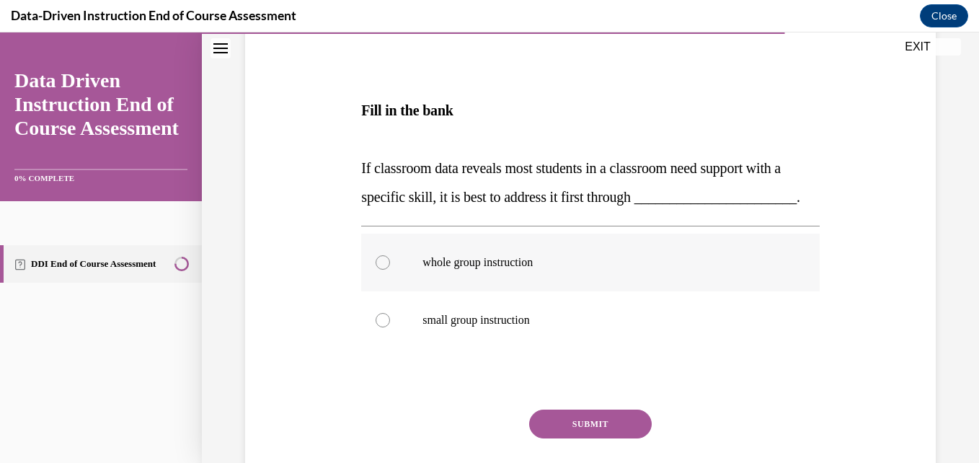
click at [378, 270] on div at bounding box center [383, 262] width 14 height 14
click at [378, 270] on input "whole group instruction" at bounding box center [383, 262] width 14 height 14
radio input "true"
click at [586, 438] on button "SUBMIT" at bounding box center [590, 424] width 123 height 29
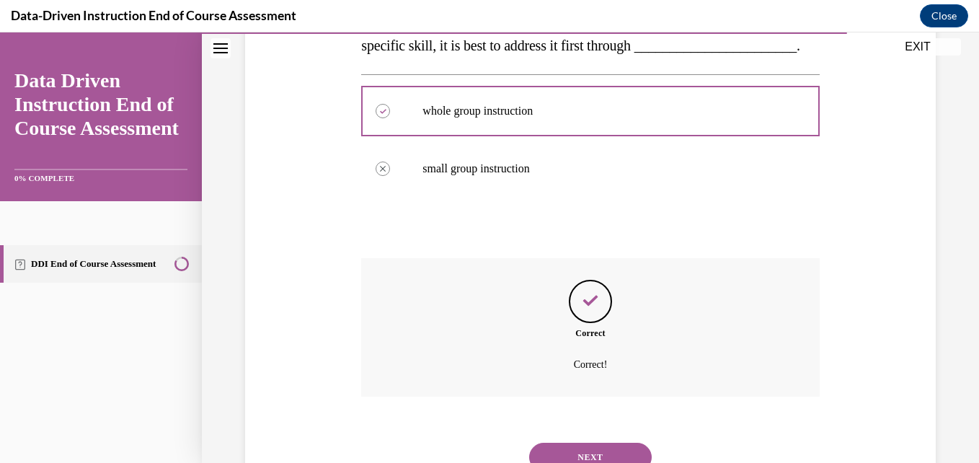
scroll to position [443, 0]
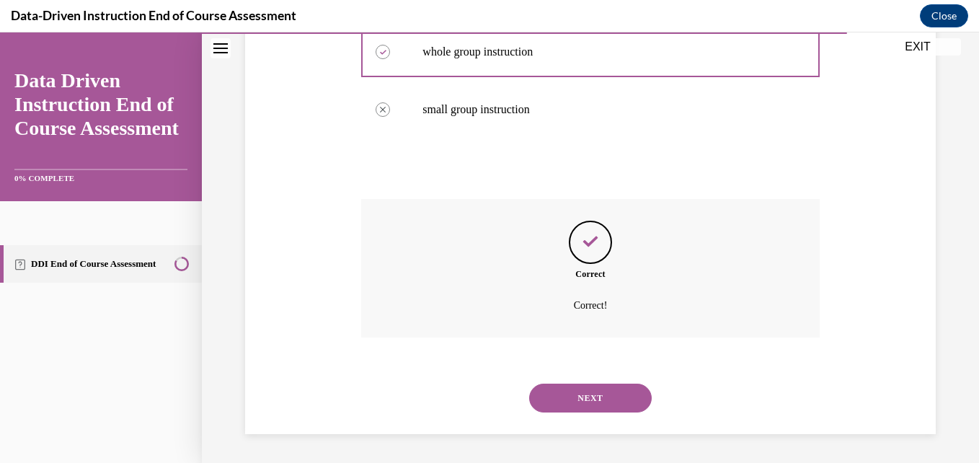
click at [602, 399] on button "NEXT" at bounding box center [590, 398] width 123 height 29
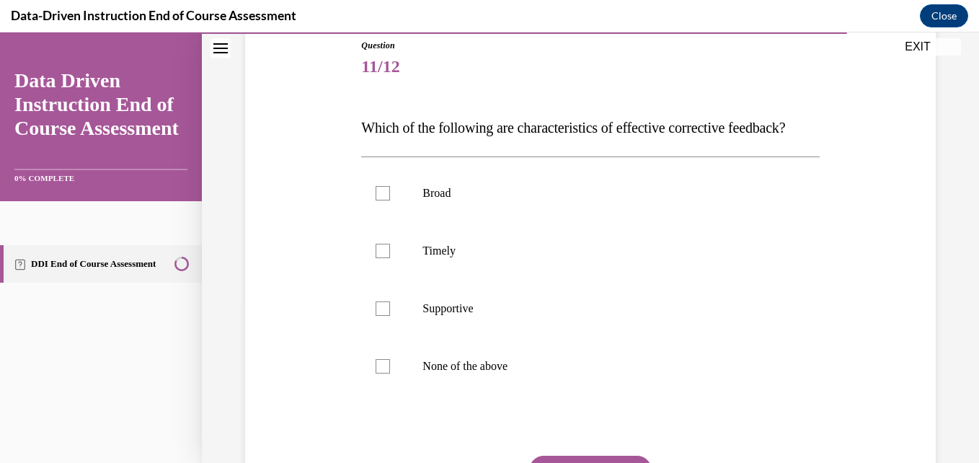
scroll to position [177, 0]
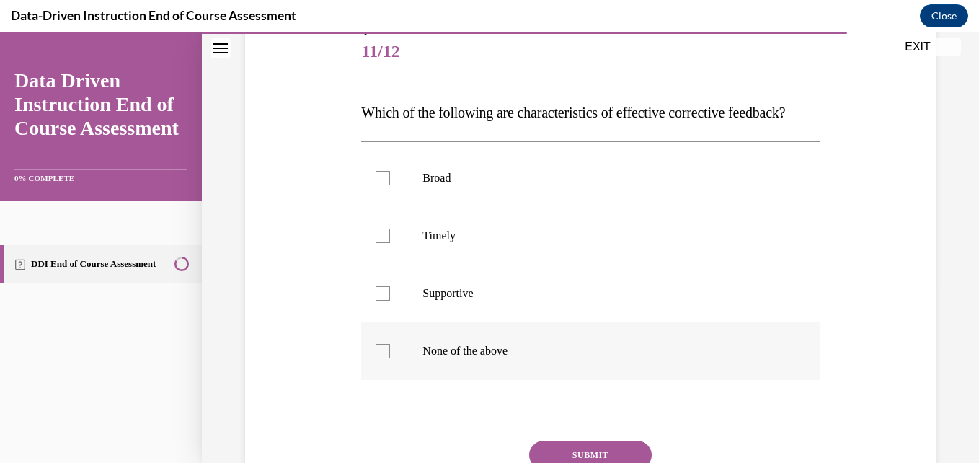
click at [381, 358] on div at bounding box center [383, 351] width 14 height 14
click at [381, 358] on input "None of the above" at bounding box center [383, 351] width 14 height 14
checkbox input "true"
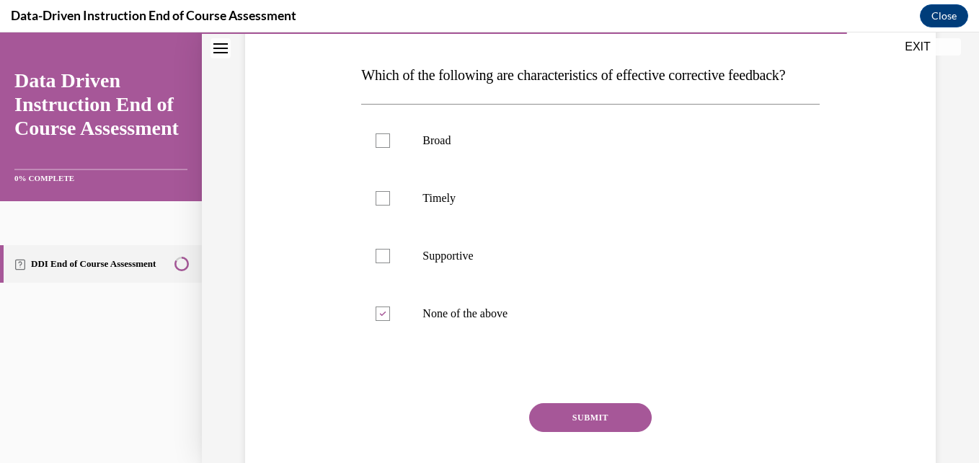
scroll to position [229, 0]
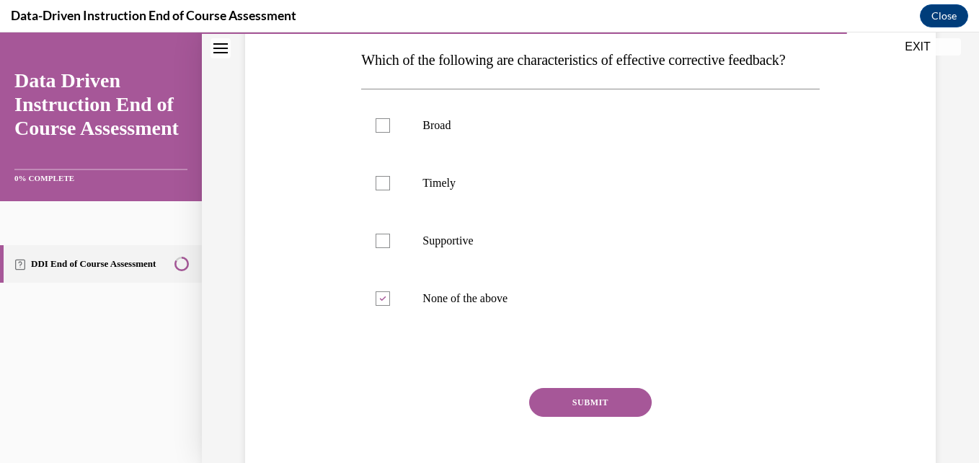
click at [583, 417] on button "SUBMIT" at bounding box center [590, 402] width 123 height 29
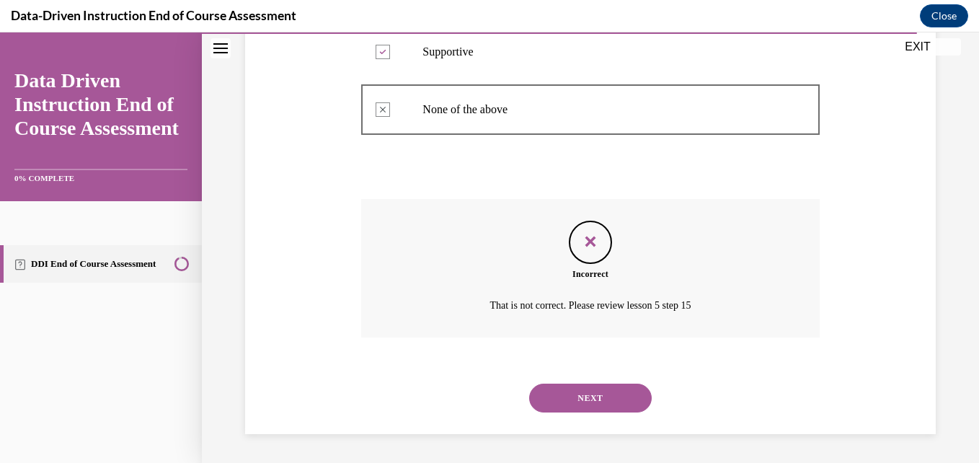
scroll to position [447, 0]
click at [619, 402] on button "NEXT" at bounding box center [590, 398] width 123 height 29
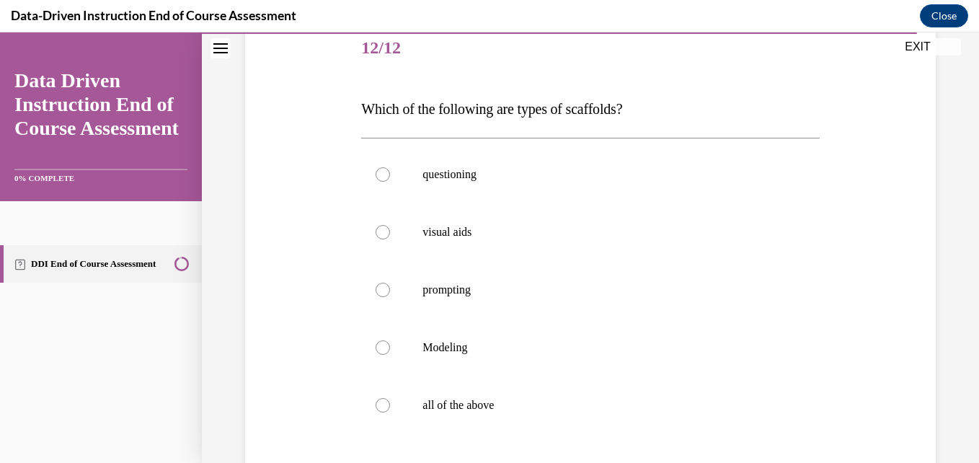
scroll to position [186, 0]
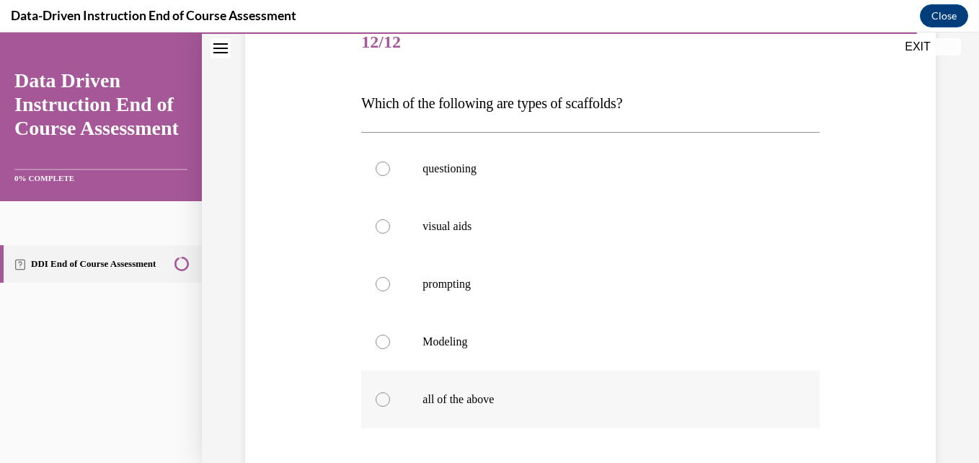
click at [385, 394] on div at bounding box center [383, 399] width 14 height 14
click at [385, 394] on input "all of the above" at bounding box center [383, 399] width 14 height 14
radio input "true"
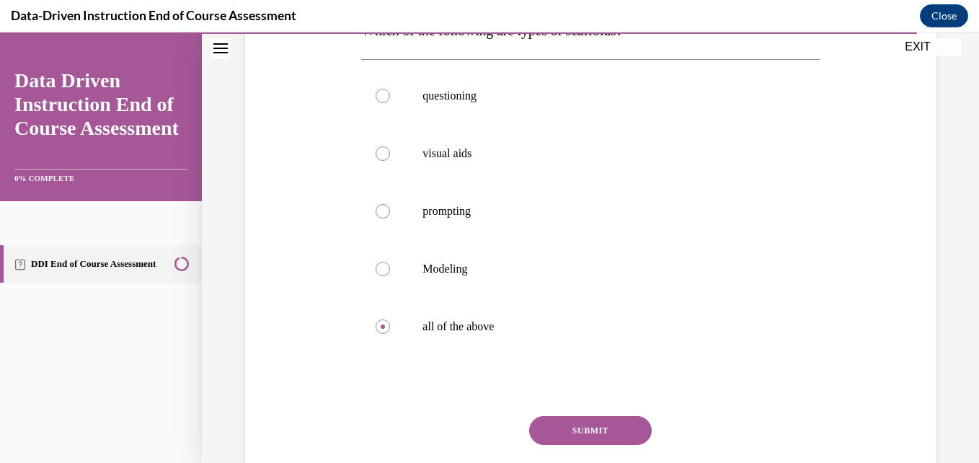
scroll to position [272, 0]
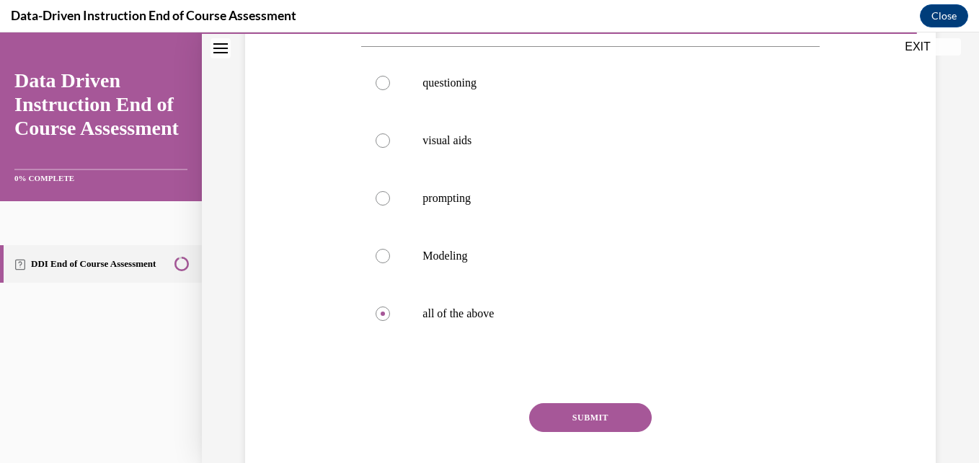
click at [596, 415] on button "SUBMIT" at bounding box center [590, 417] width 123 height 29
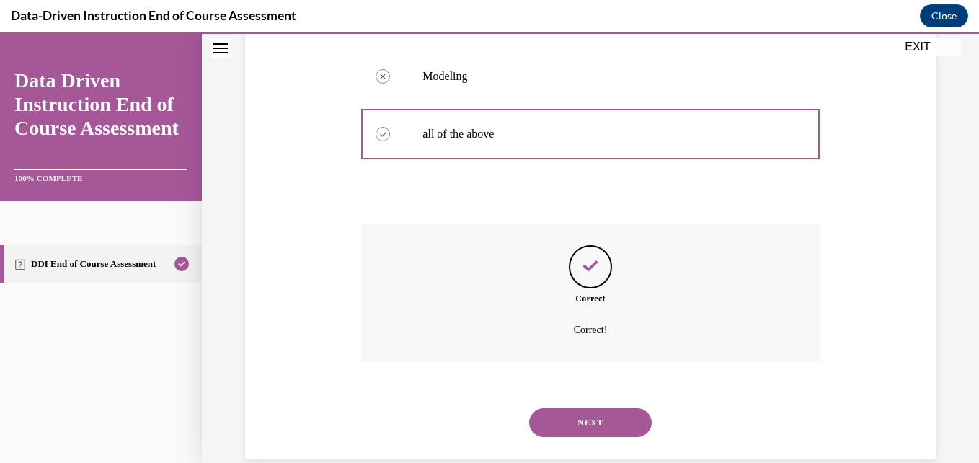
scroll to position [476, 0]
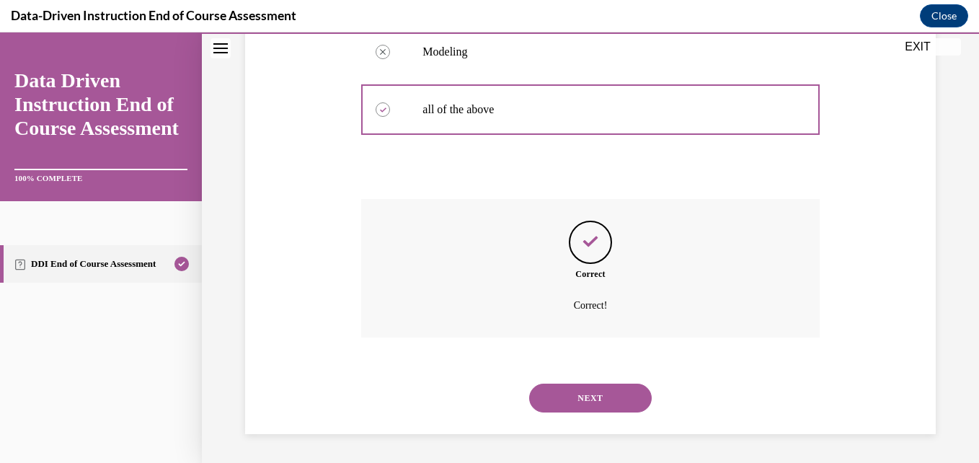
click at [596, 396] on button "NEXT" at bounding box center [590, 398] width 123 height 29
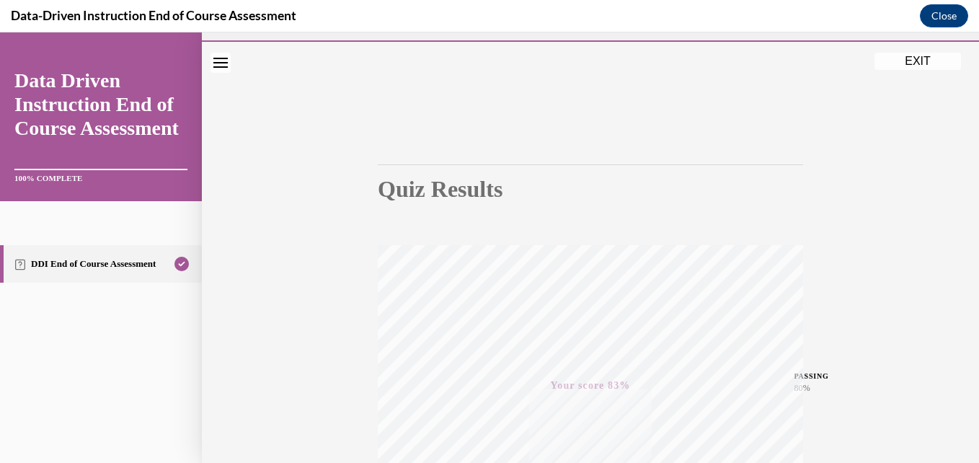
scroll to position [27, 0]
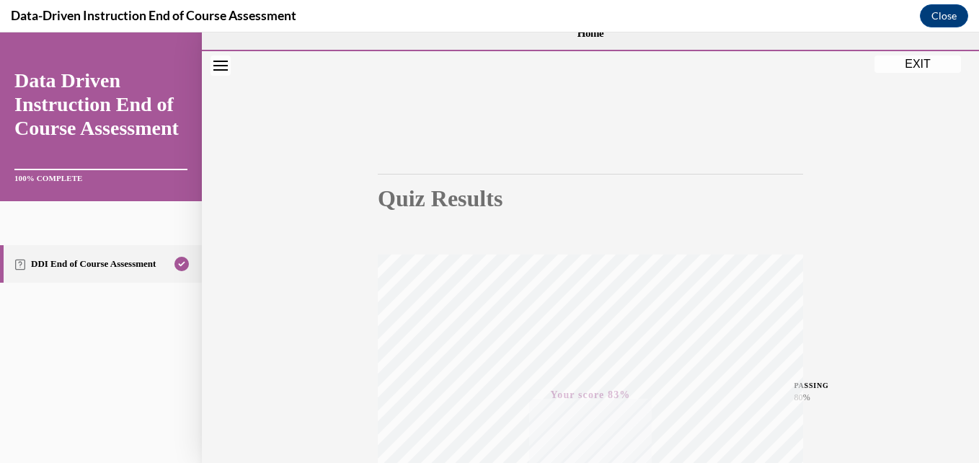
click at [914, 63] on button "EXIT" at bounding box center [918, 64] width 87 height 17
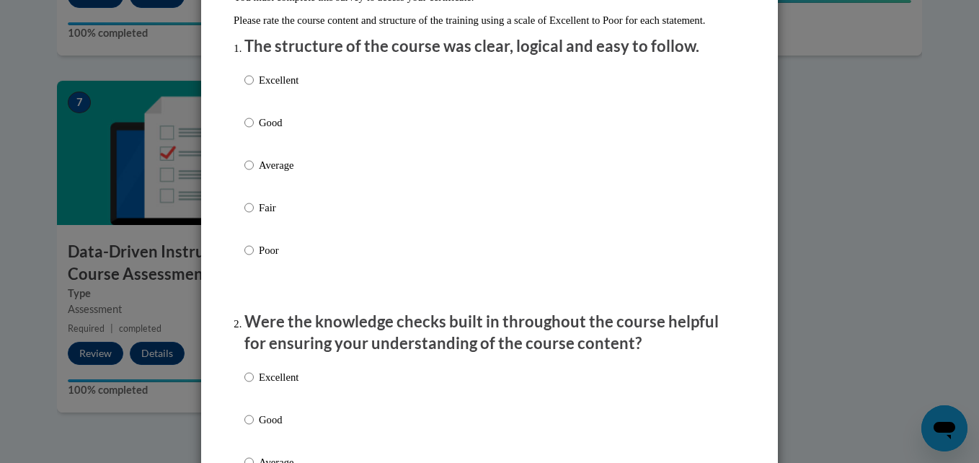
scroll to position [186, 0]
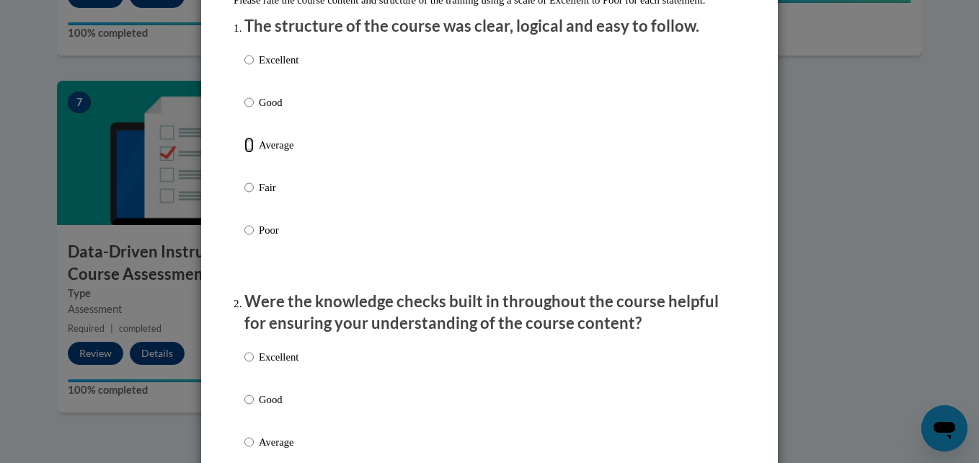
click at [247, 153] on input "Average" at bounding box center [248, 145] width 9 height 16
radio input "true"
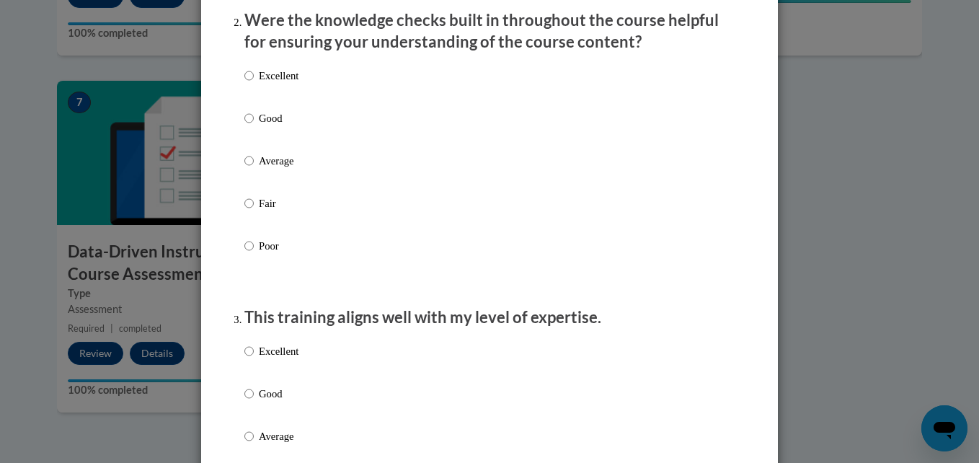
scroll to position [472, 0]
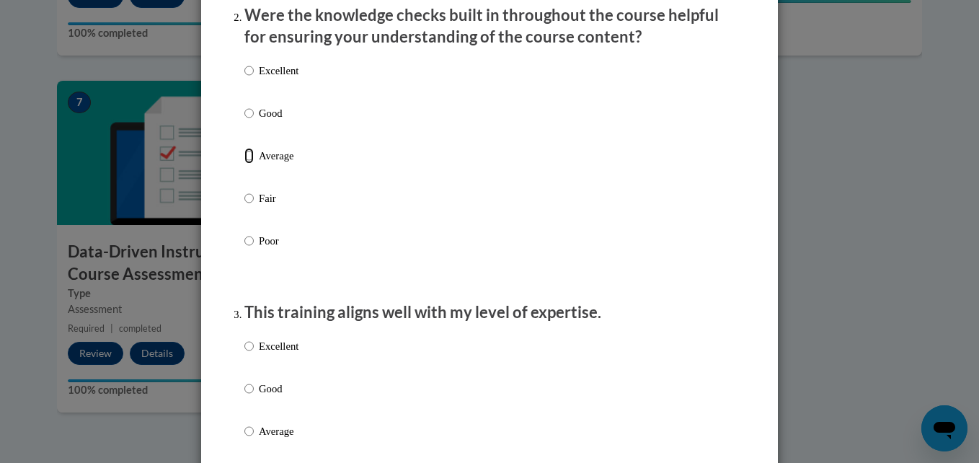
click at [245, 164] on input "Average" at bounding box center [248, 156] width 9 height 16
radio input "true"
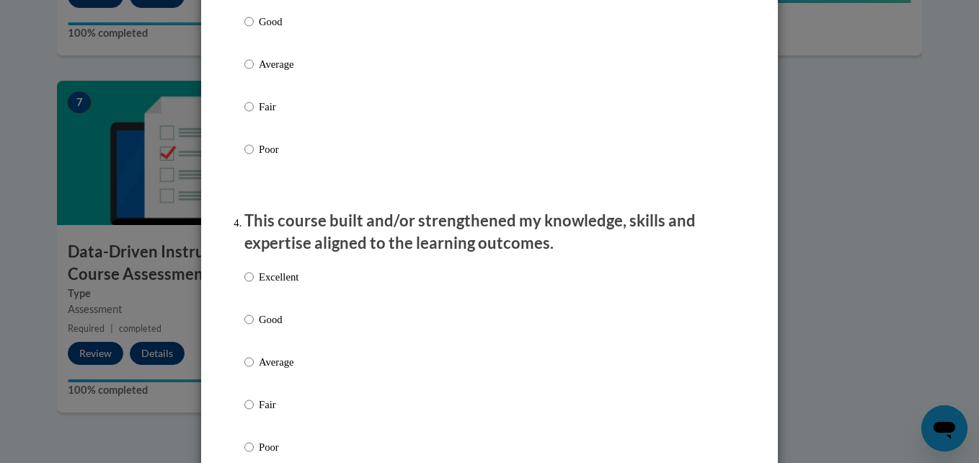
scroll to position [804, 0]
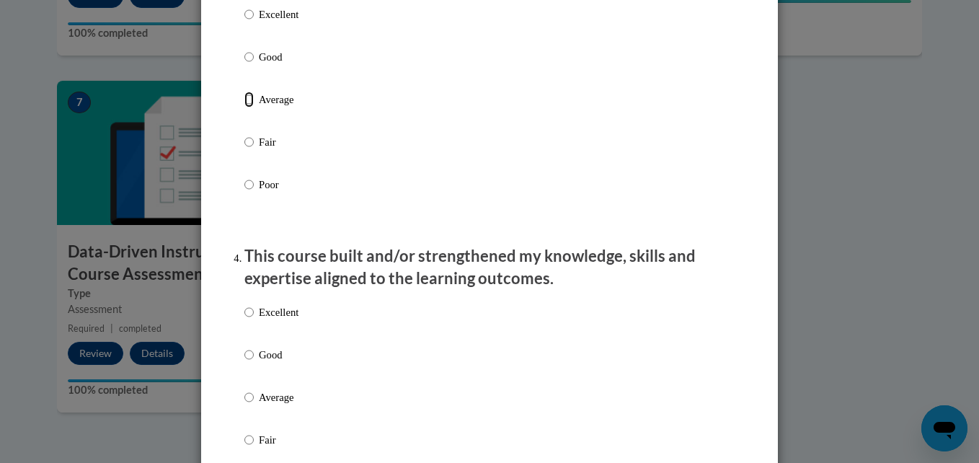
click at [245, 107] on input "Average" at bounding box center [248, 100] width 9 height 16
radio input "true"
click at [244, 405] on input "Average" at bounding box center [248, 397] width 9 height 16
radio input "true"
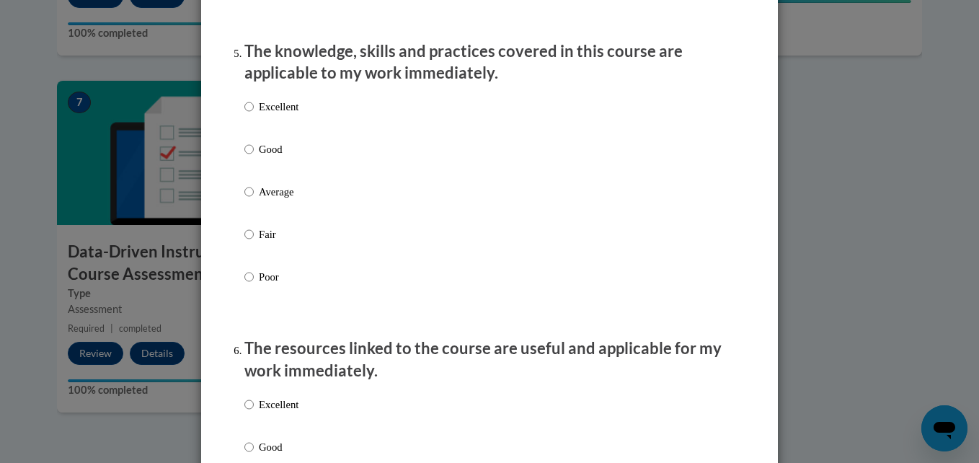
scroll to position [1322, 0]
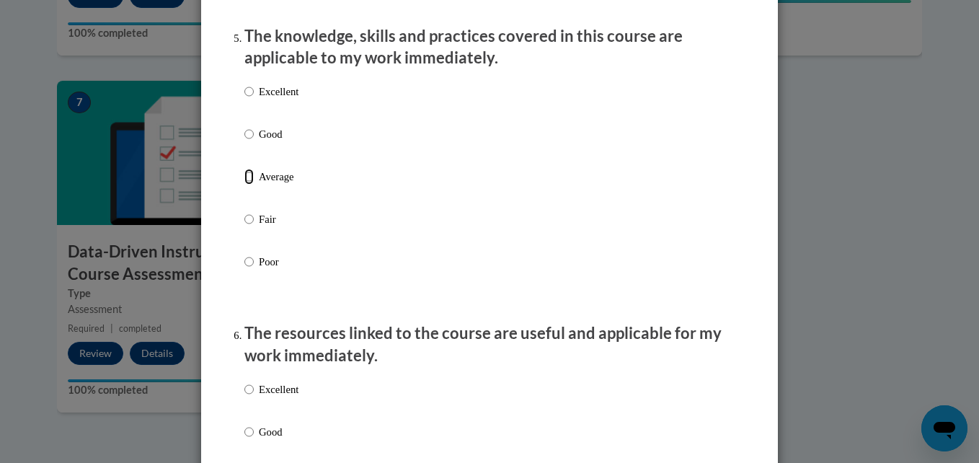
click at [245, 185] on input "Average" at bounding box center [248, 177] width 9 height 16
radio input "true"
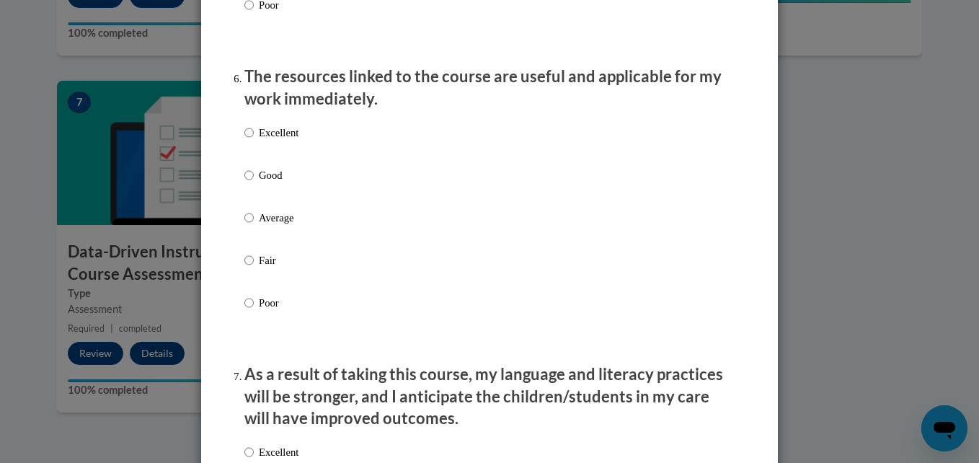
scroll to position [1599, 0]
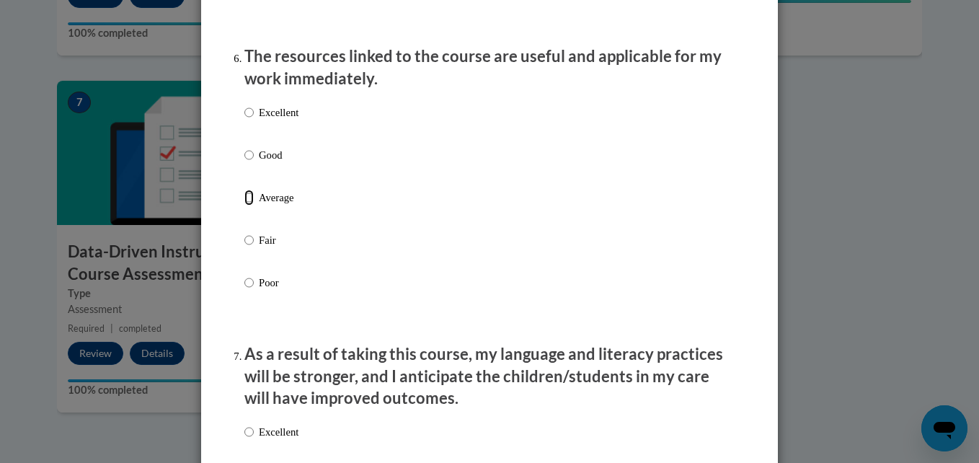
click at [247, 206] on input "Average" at bounding box center [248, 198] width 9 height 16
radio input "true"
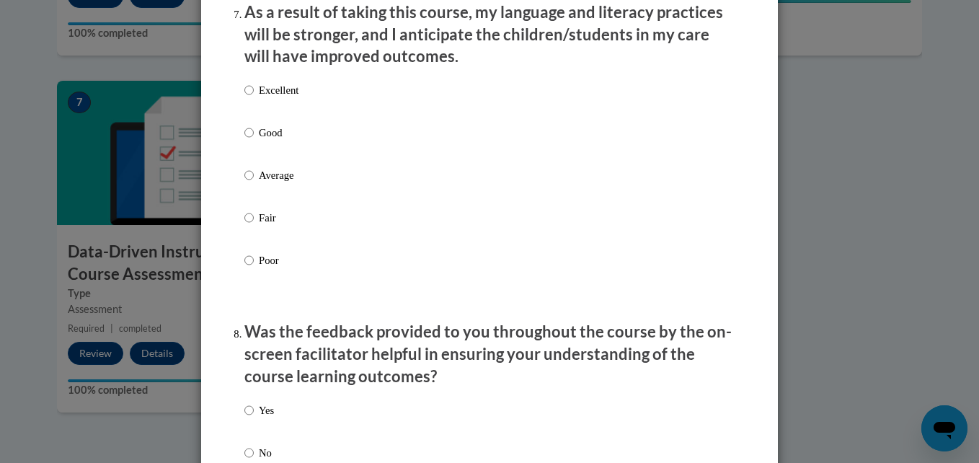
scroll to position [1965, 0]
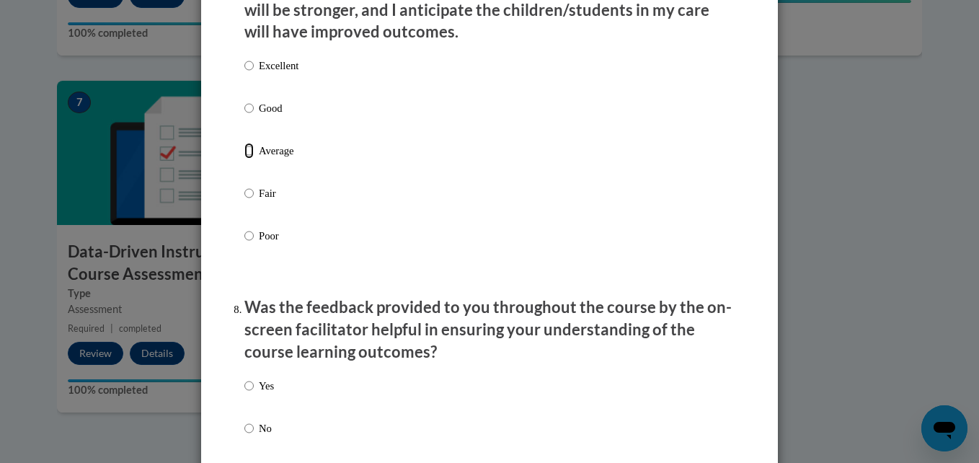
click at [244, 159] on input "Average" at bounding box center [248, 151] width 9 height 16
radio input "true"
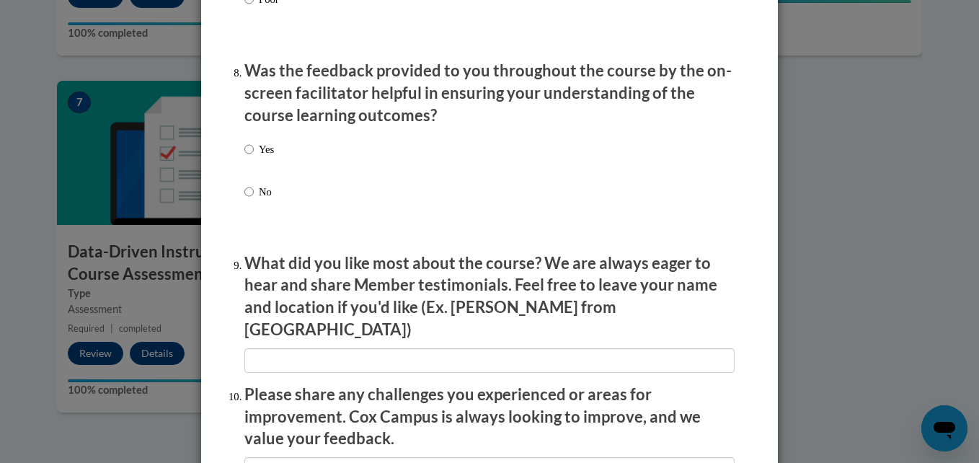
scroll to position [2222, 0]
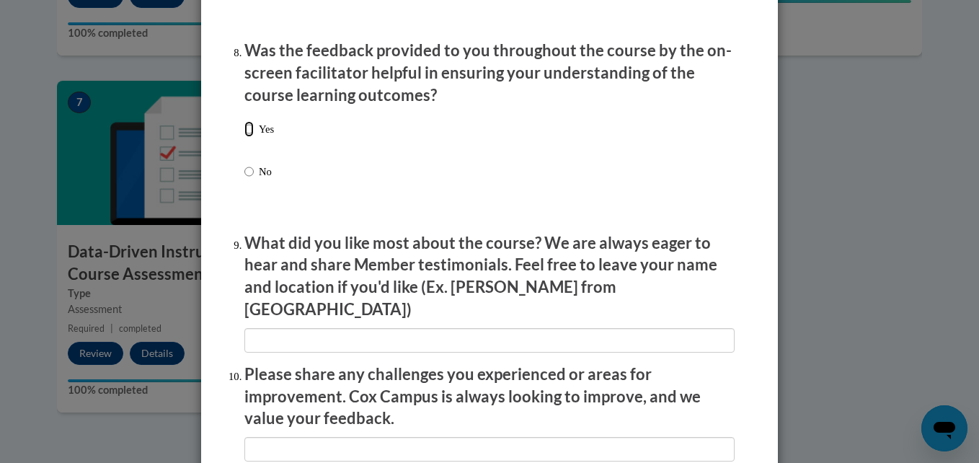
click at [245, 137] on input "Yes" at bounding box center [248, 129] width 9 height 16
radio input "true"
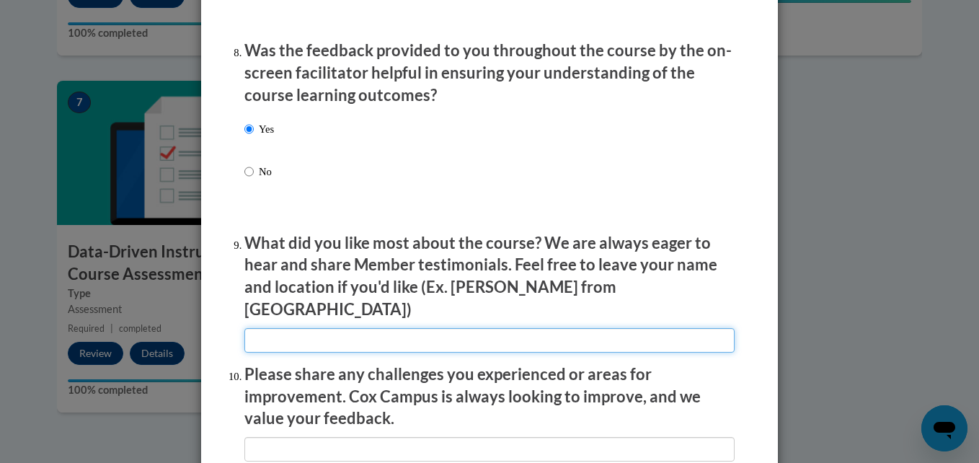
click at [322, 328] on input "textbox" at bounding box center [489, 340] width 490 height 25
type input "N/A"
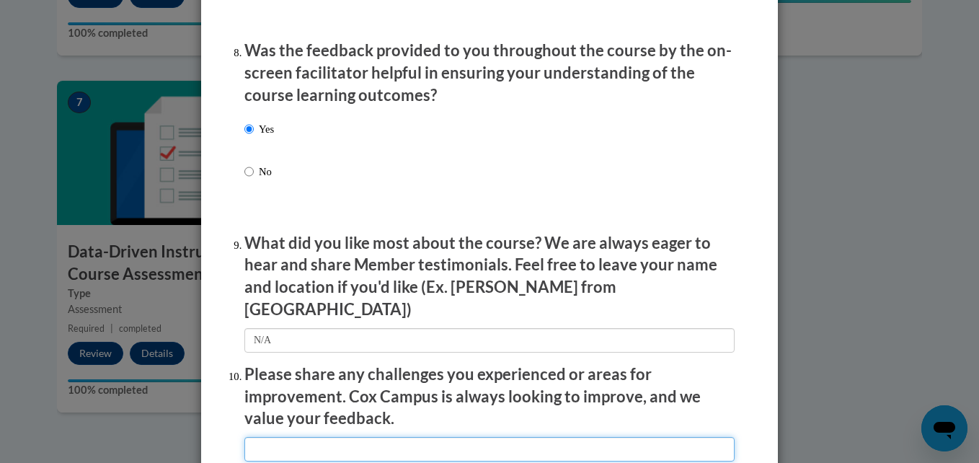
type input "N/A"
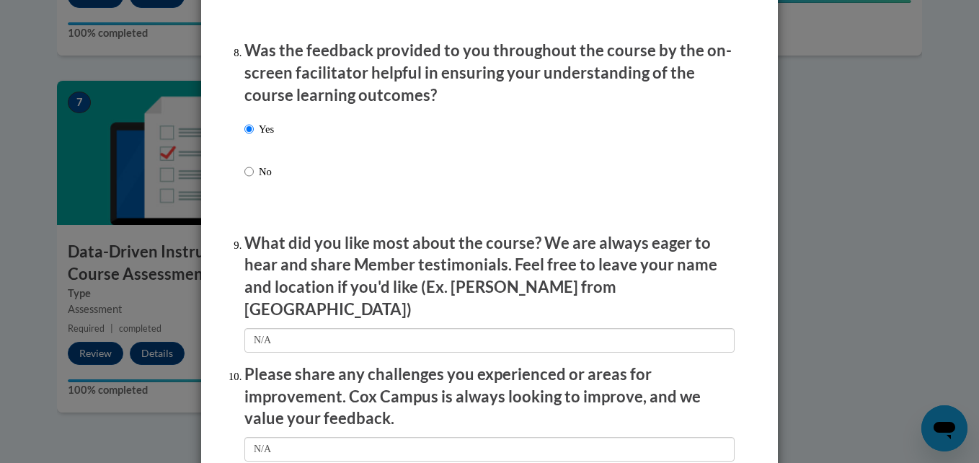
type input "N/A"
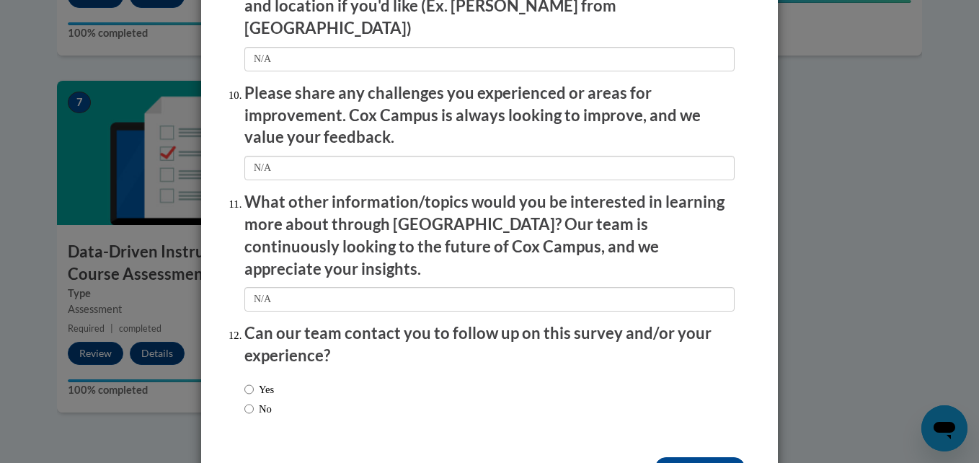
scroll to position [2533, 0]
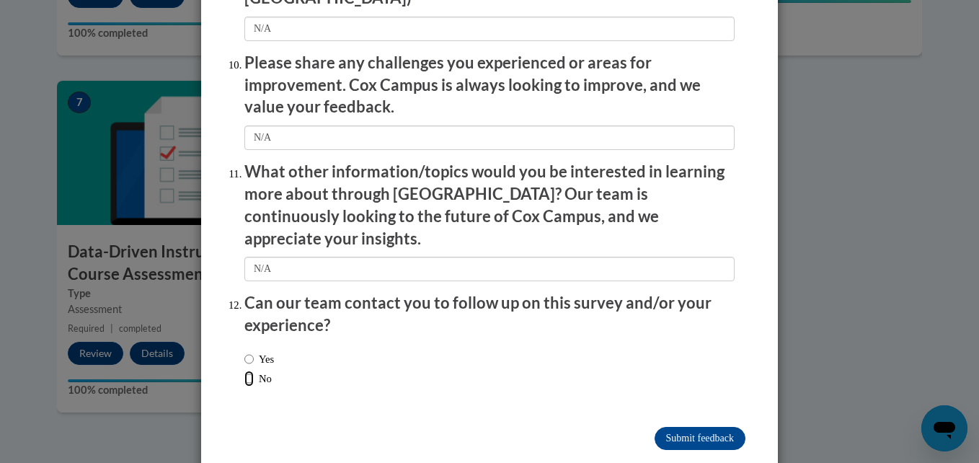
click at [244, 371] on input "No" at bounding box center [248, 379] width 9 height 16
radio input "true"
click at [698, 427] on input "Submit feedback" at bounding box center [700, 438] width 91 height 23
